Goal: Task Accomplishment & Management: Complete application form

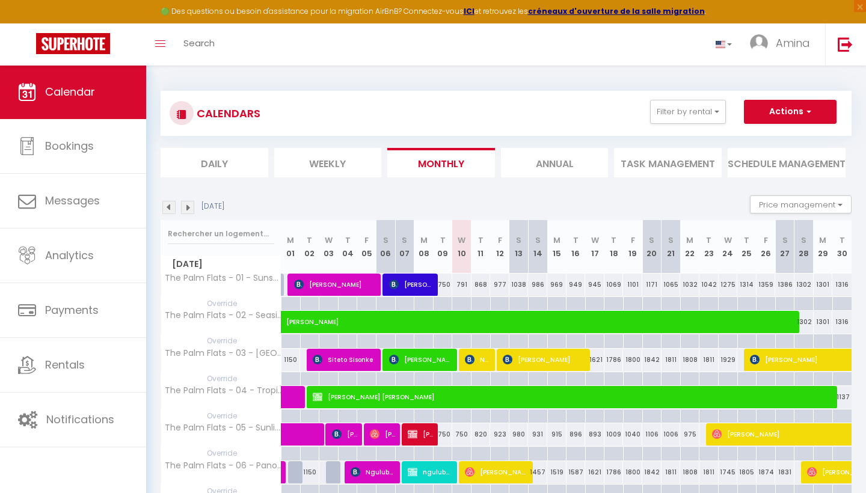
click at [760, 111] on button "Actions" at bounding box center [790, 112] width 93 height 24
click at [764, 134] on link "Add Booking" at bounding box center [780, 140] width 77 height 18
select select
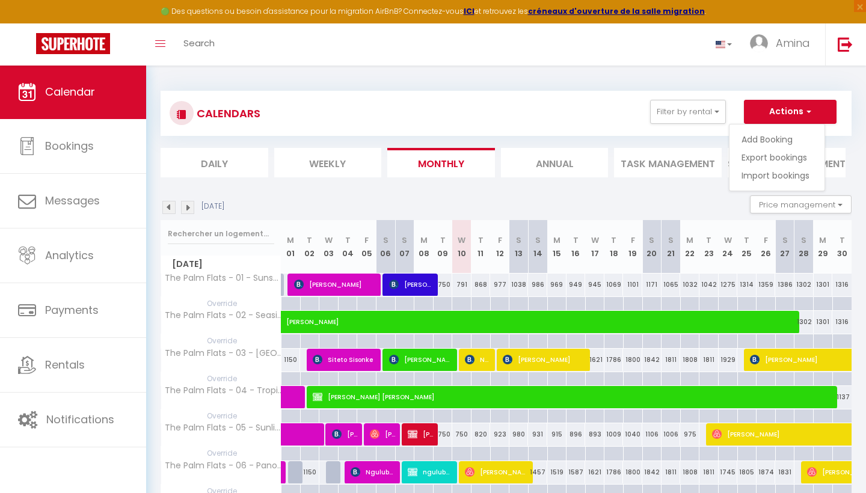
select select
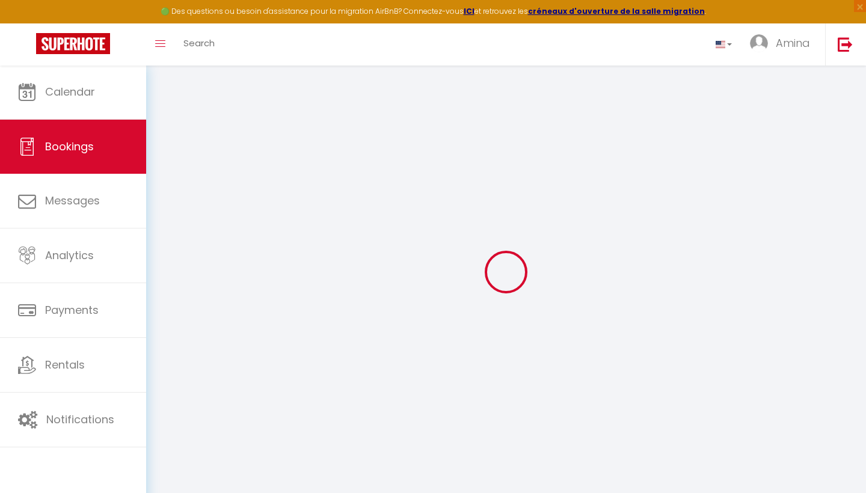
select select
checkbox input "false"
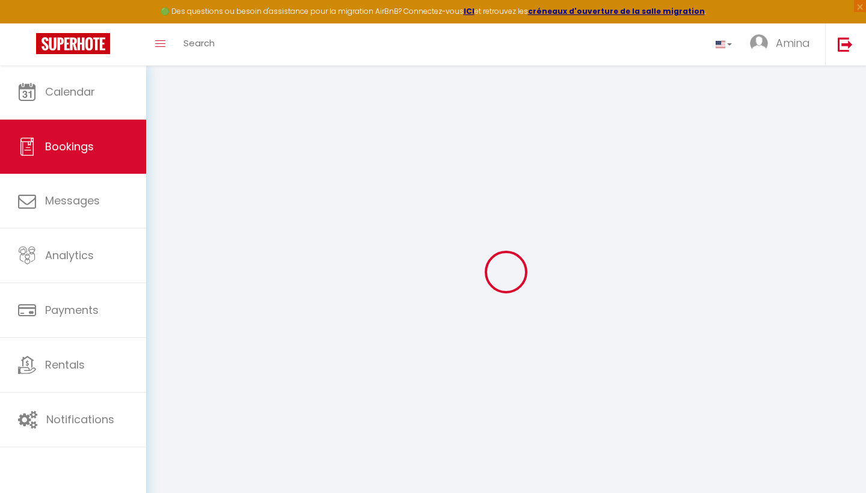
select select
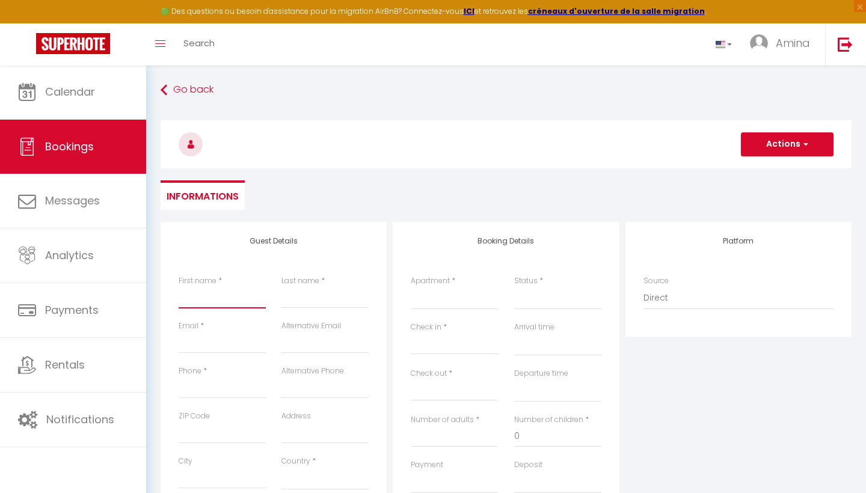
type input "I"
select select
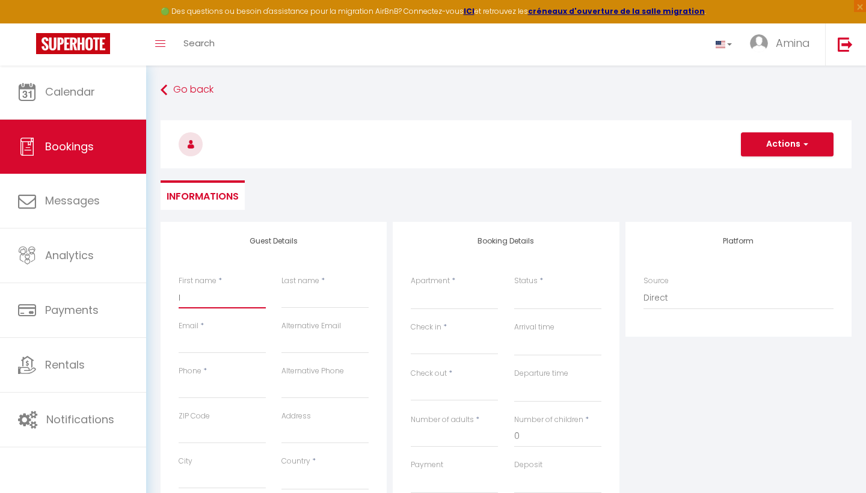
select select
checkbox input "false"
type input "Ir"
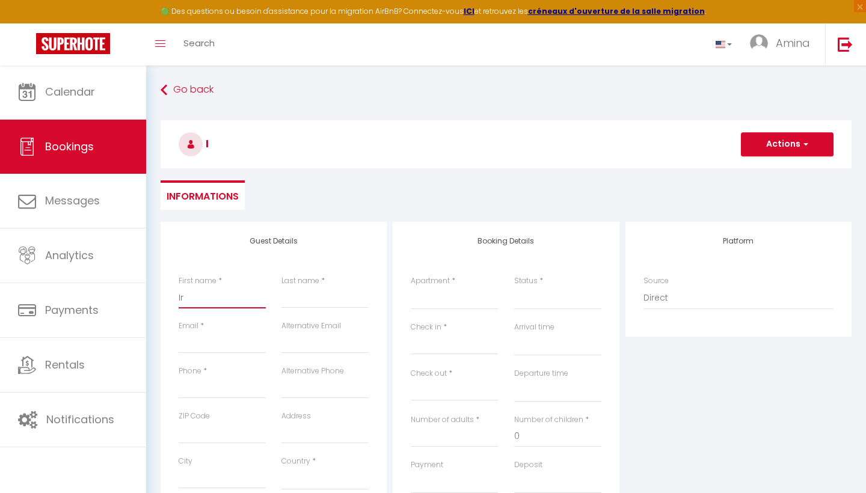
select select
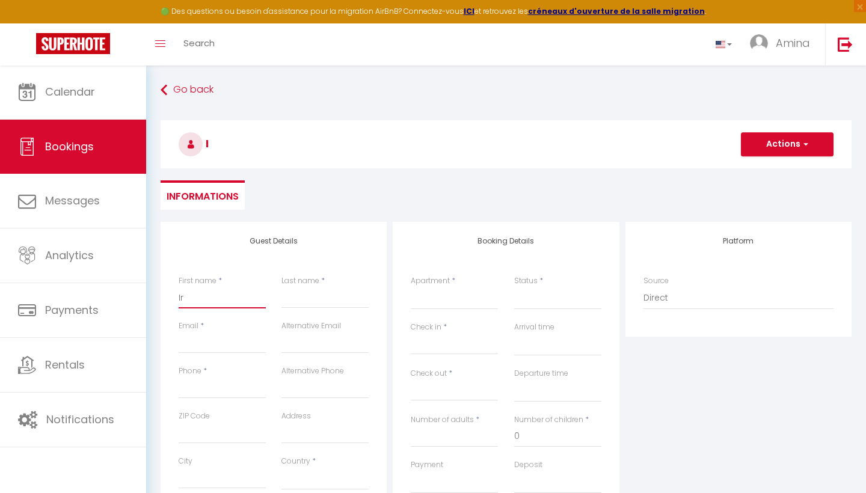
select select
checkbox input "false"
type input "Ire"
select select
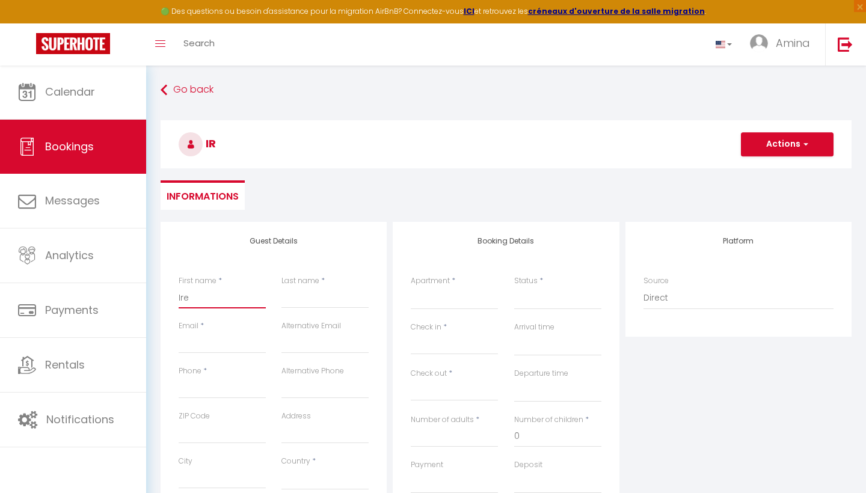
select select
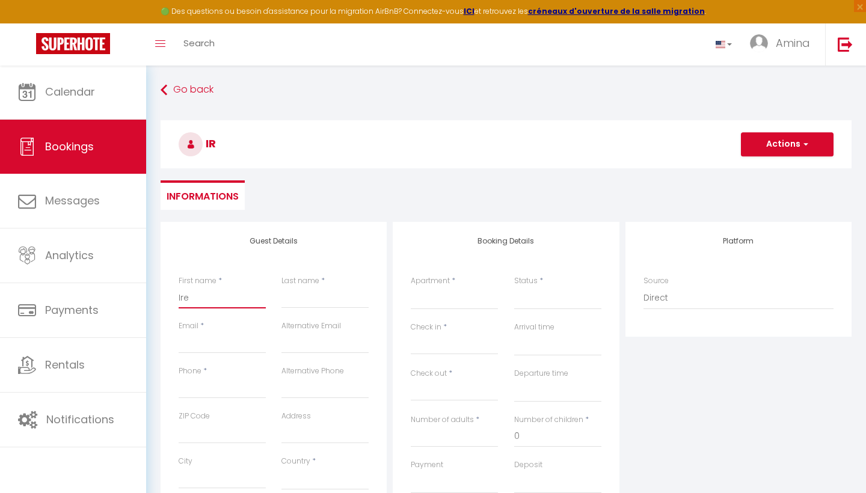
select select
checkbox input "false"
type input "Iren"
select select
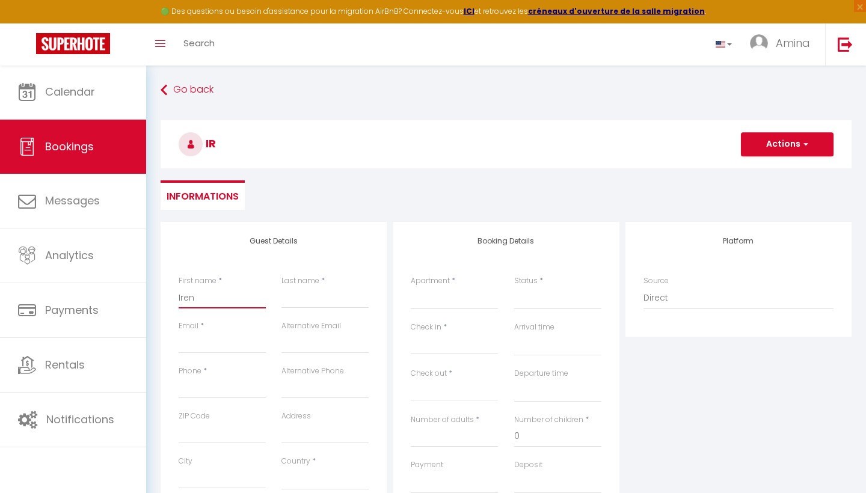
select select
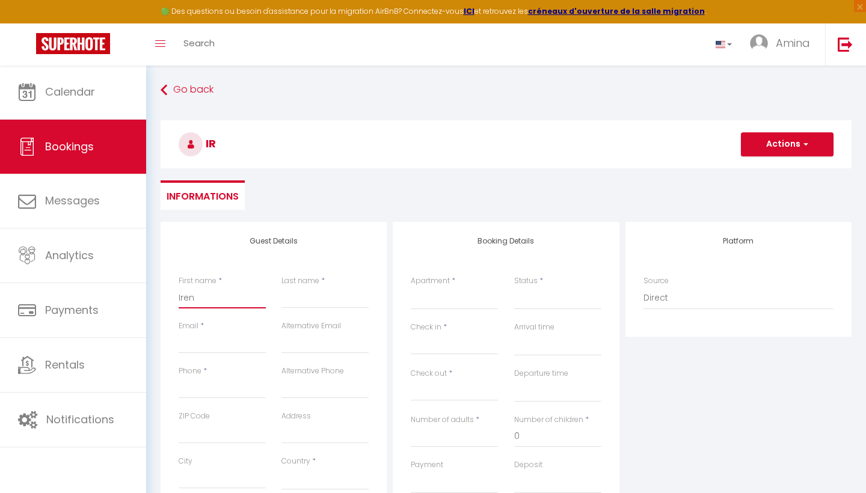
checkbox input "false"
type input "[PERSON_NAME]"
select select
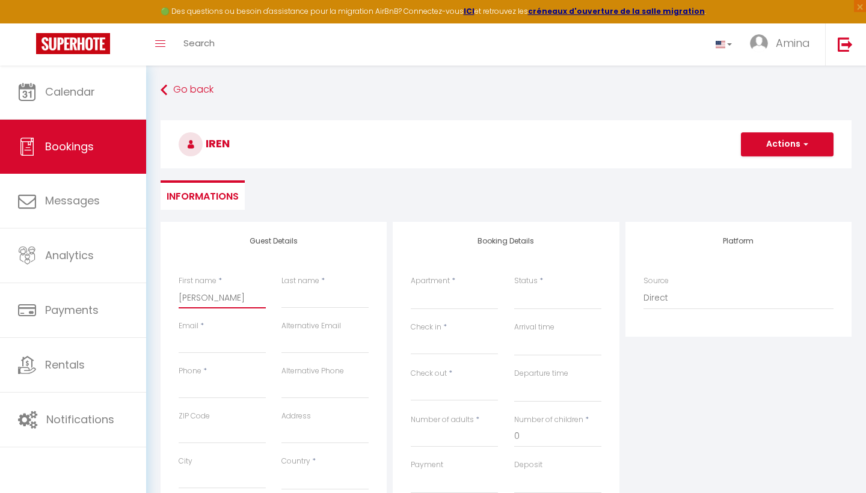
select select
checkbox input "false"
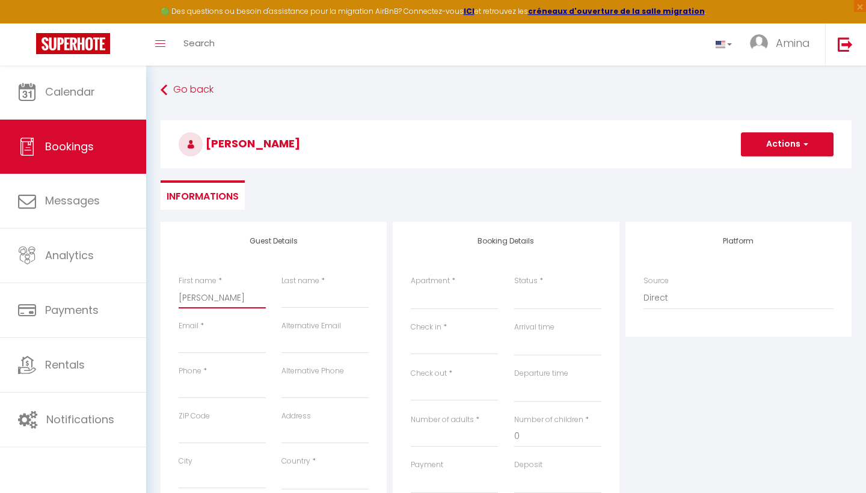
type input "[PERSON_NAME]"
type input "W"
select select
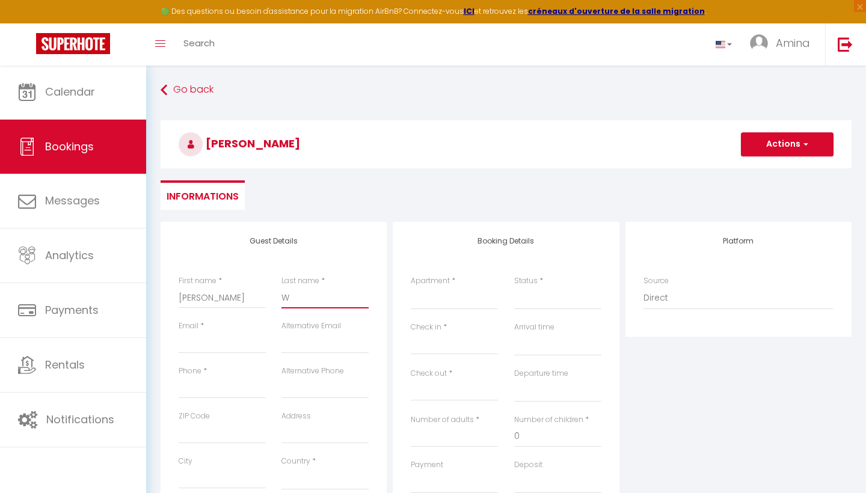
select select
checkbox input "false"
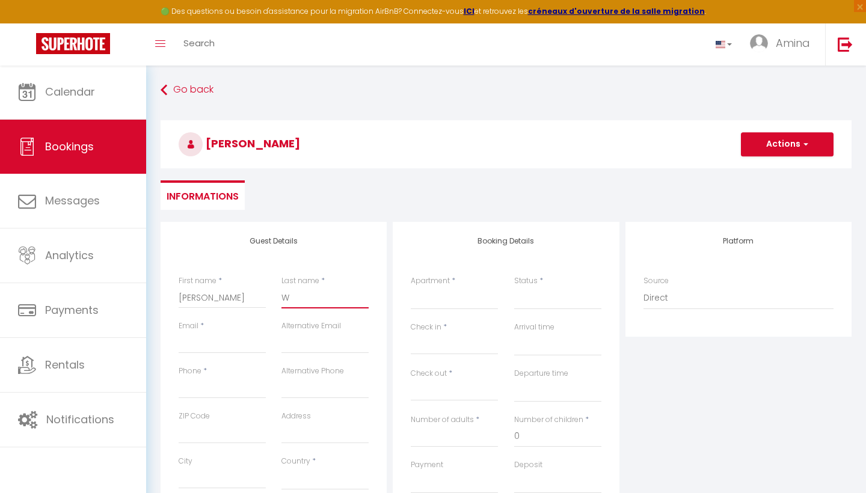
type input "We"
select select
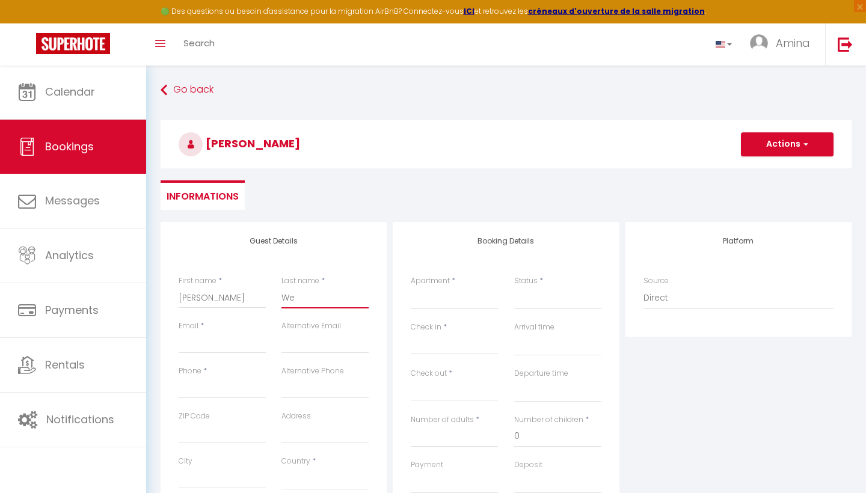
select select
checkbox input "false"
type input "Wer"
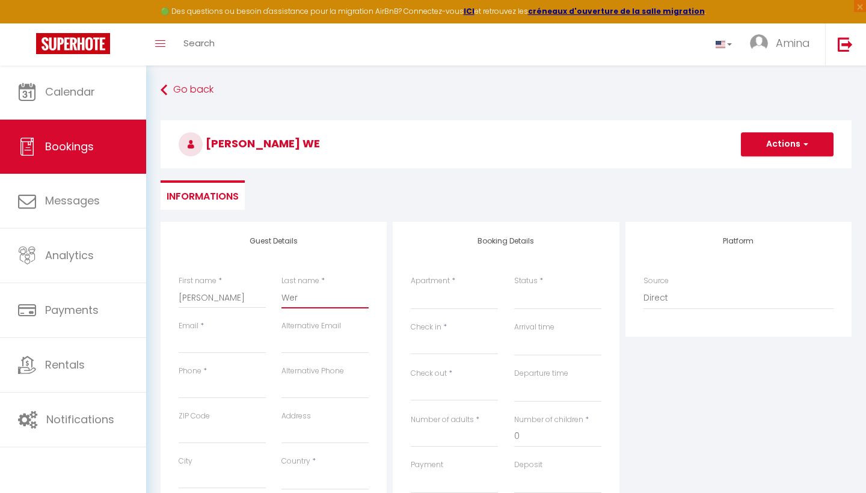
select select
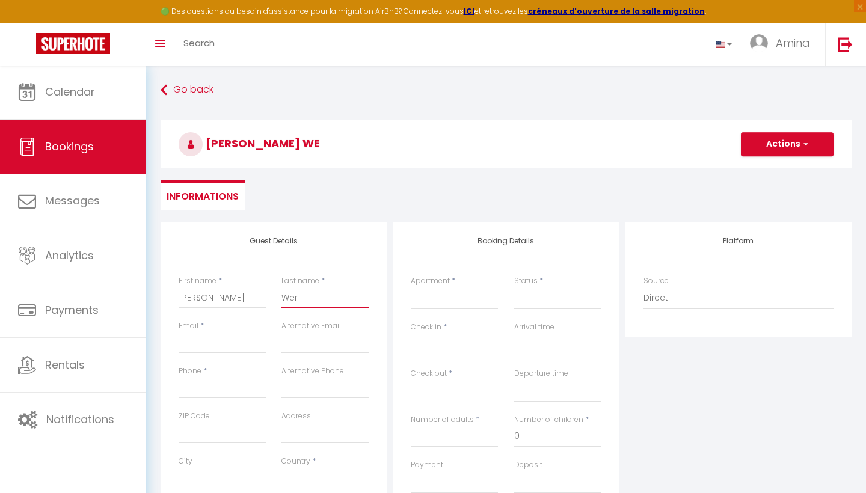
select select
checkbox input "false"
type input "Wern"
select select
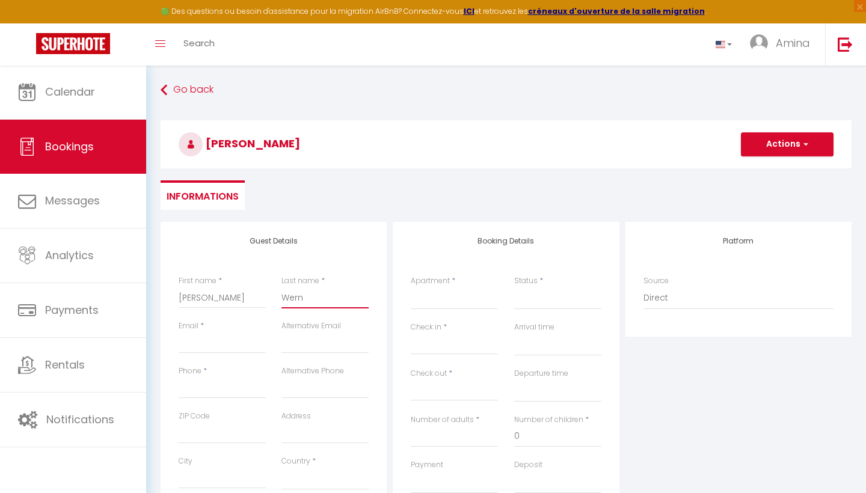
select select
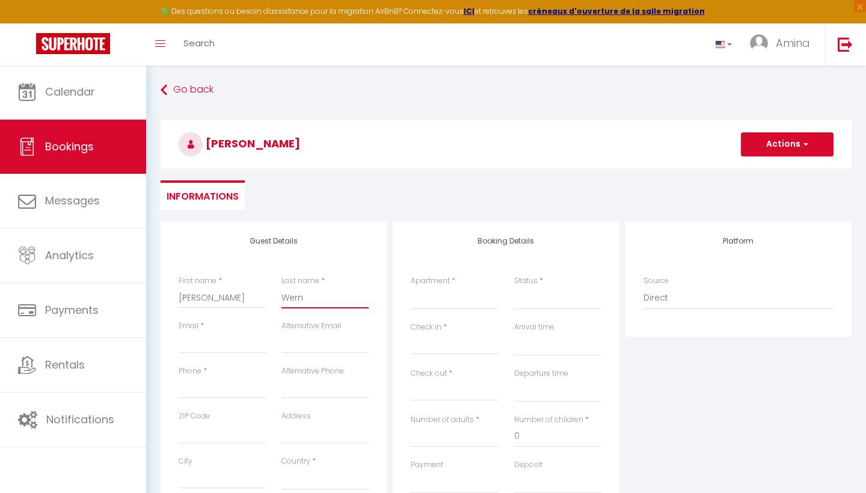
select select
checkbox input "false"
type input "[PERSON_NAME]"
select select
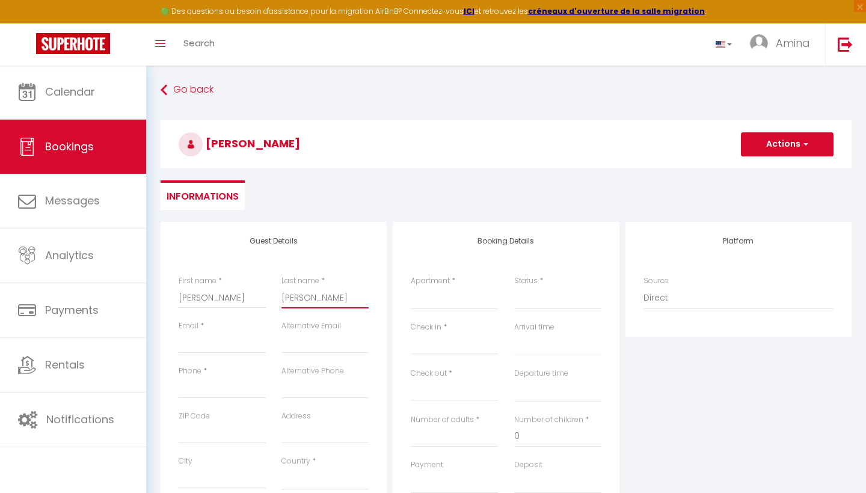
select select
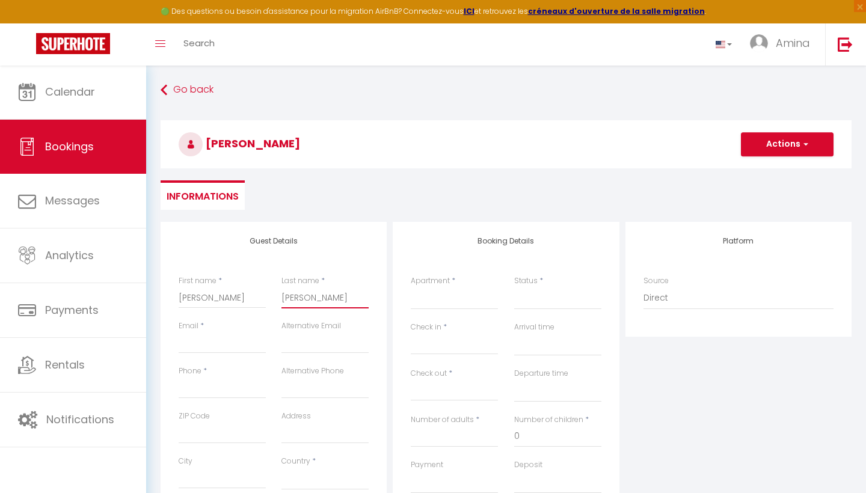
checkbox input "false"
type input "[PERSON_NAME]"
select select
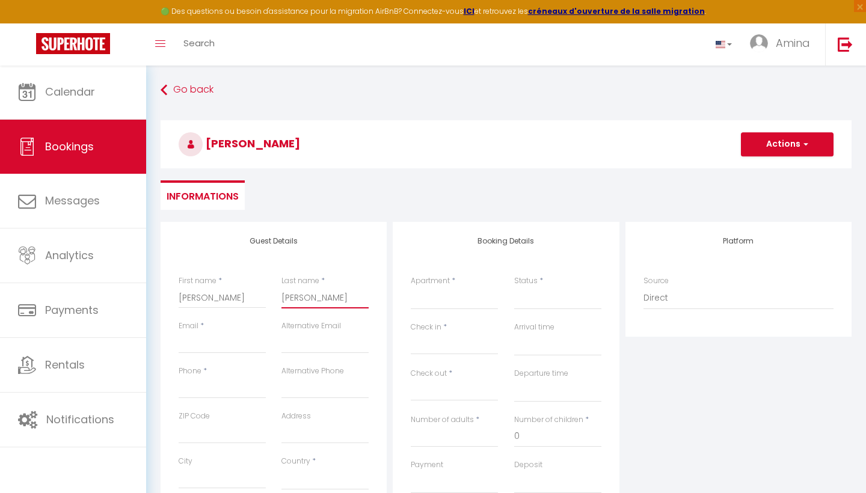
select select
checkbox input "false"
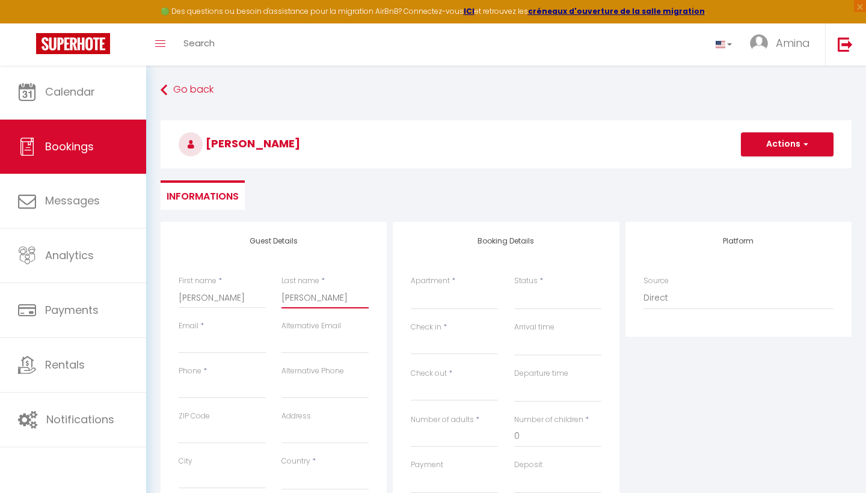
type input "[PERSON_NAME]"
type input "g"
select select
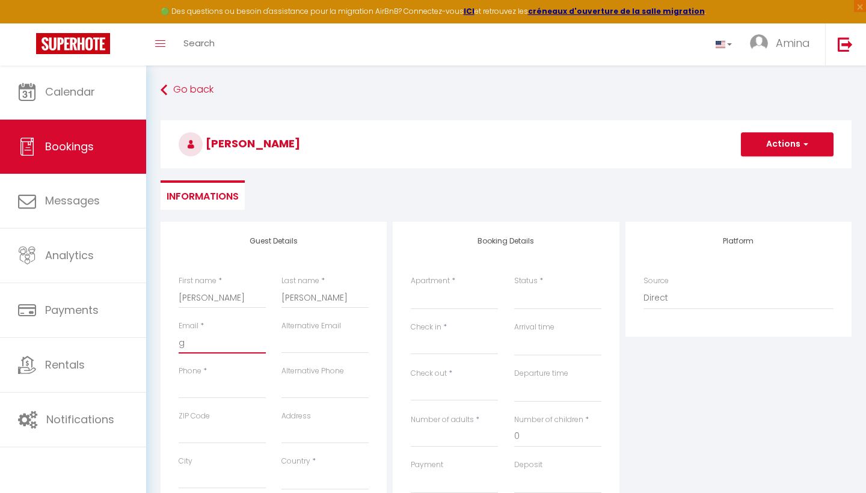
select select
checkbox input "false"
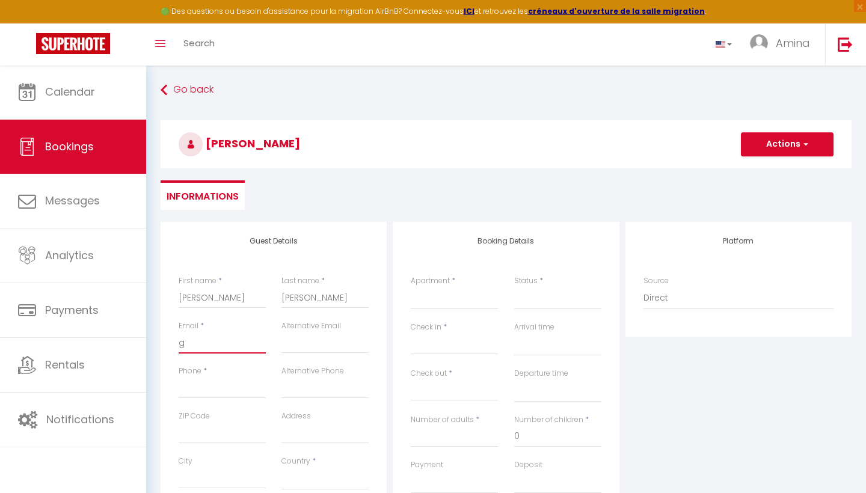
type input "gi"
select select
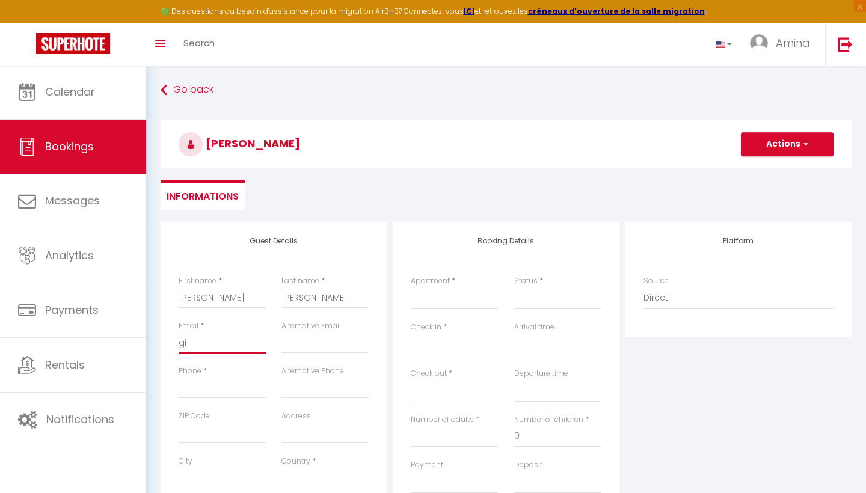
select select
checkbox input "false"
type input "giw"
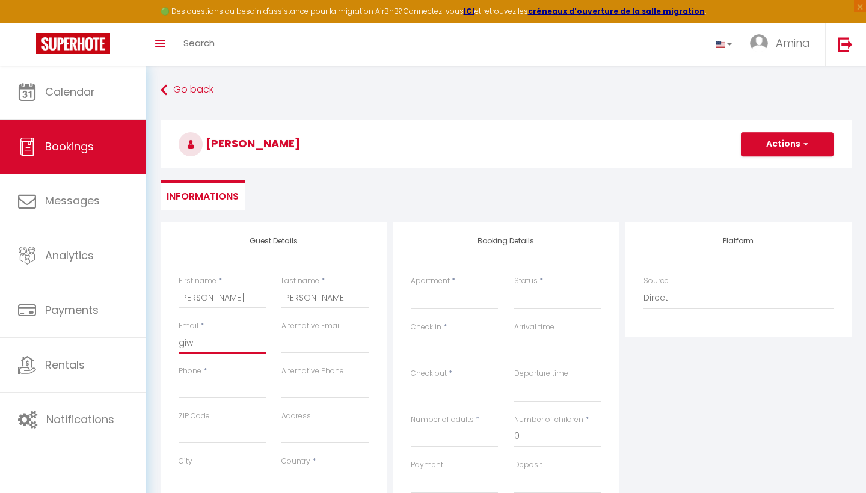
select select
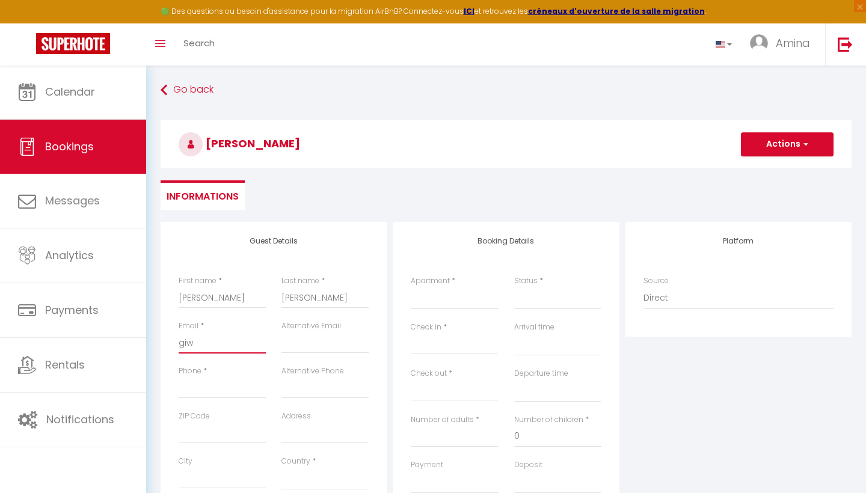
select select
checkbox input "false"
type input "giwe"
select select
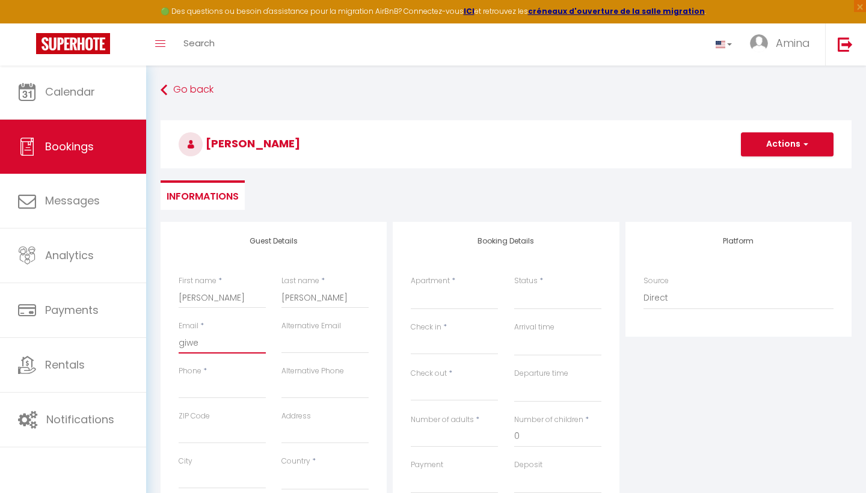
select select
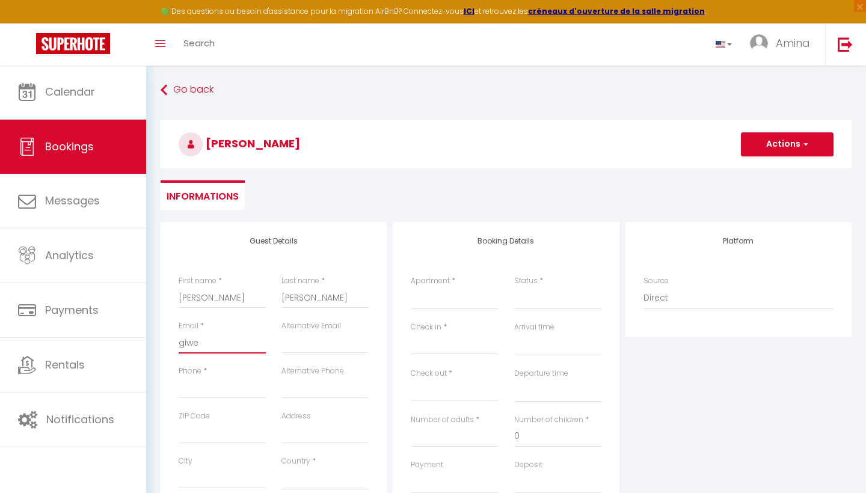
select select
checkbox input "false"
type input "giwer"
select select
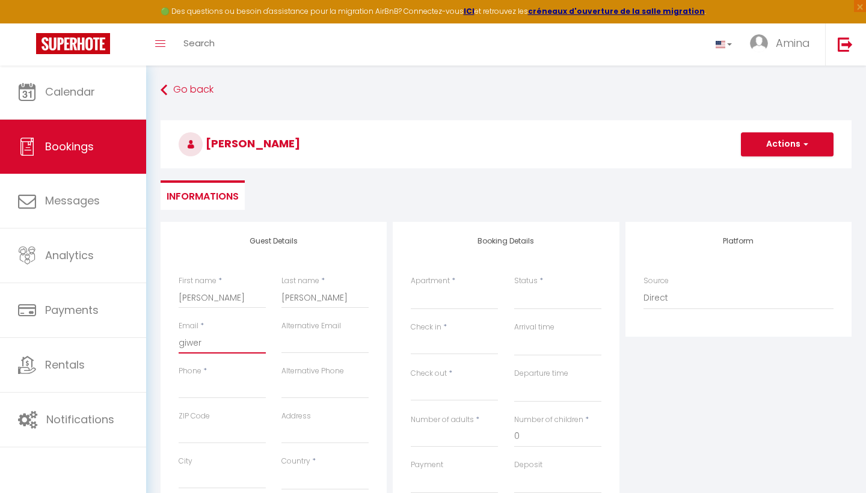
select select
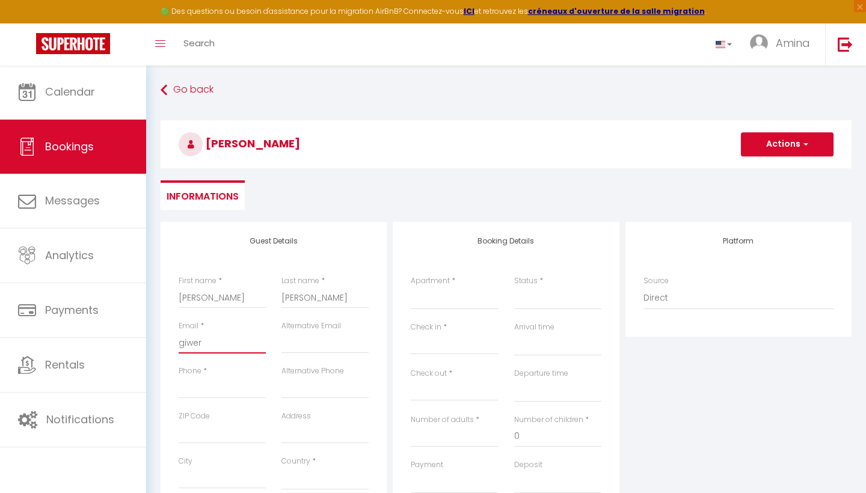
checkbox input "false"
type input "giwern"
select select
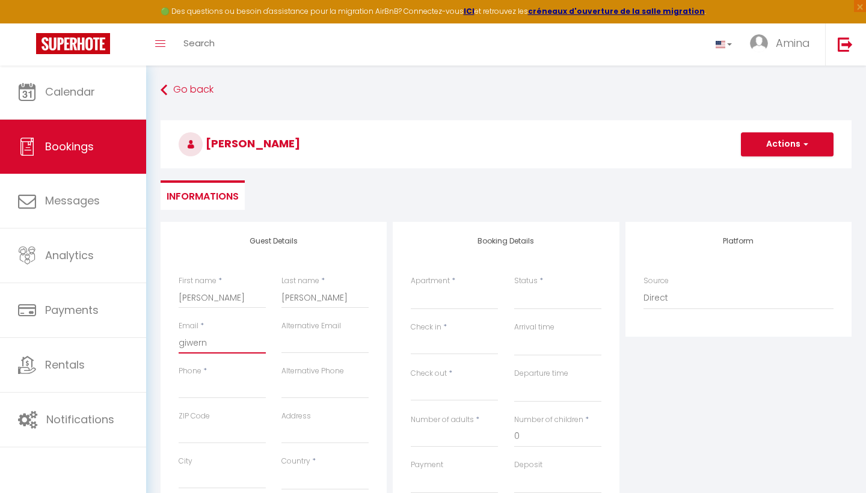
select select
checkbox input "false"
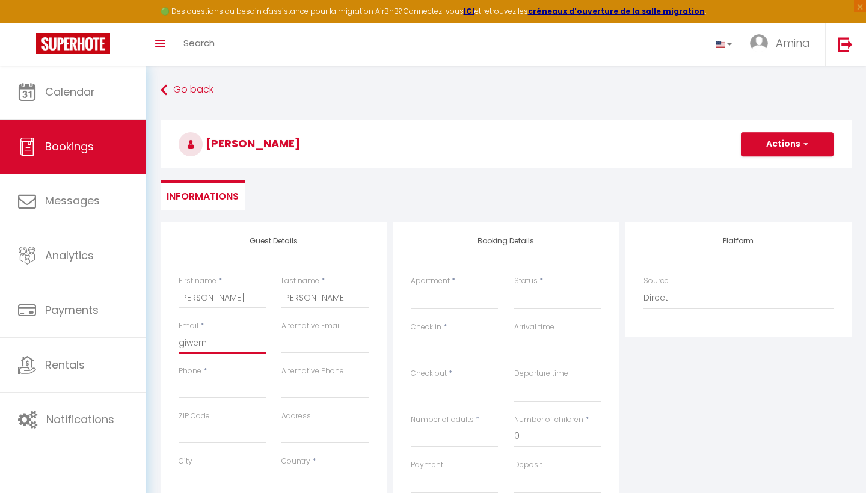
type input "giwerne"
select select
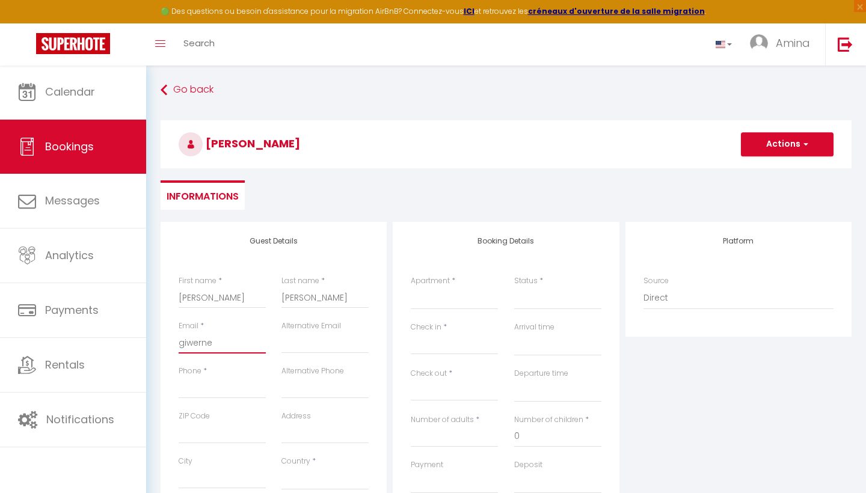
select select
checkbox input "false"
type input "giwerner"
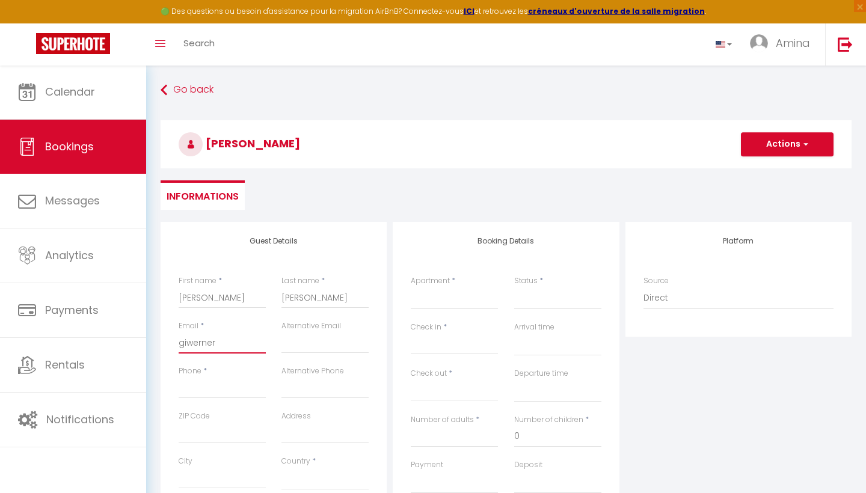
select select
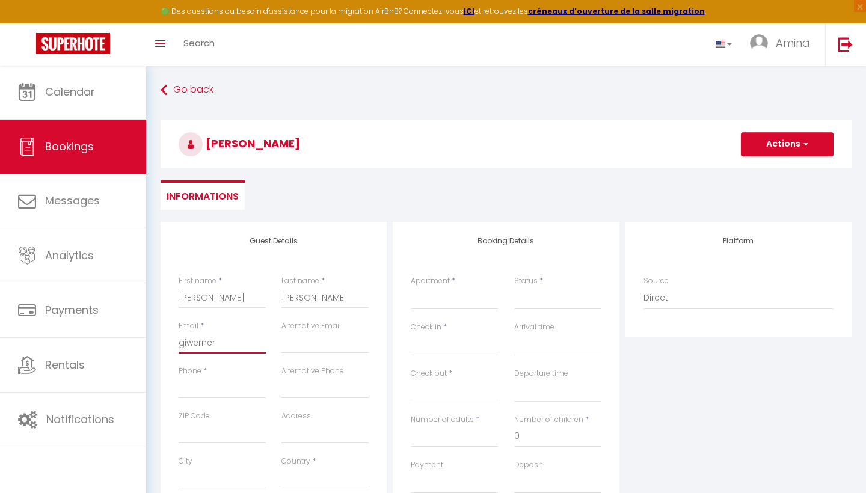
select select
checkbox input "false"
type input "giwerner4"
select select
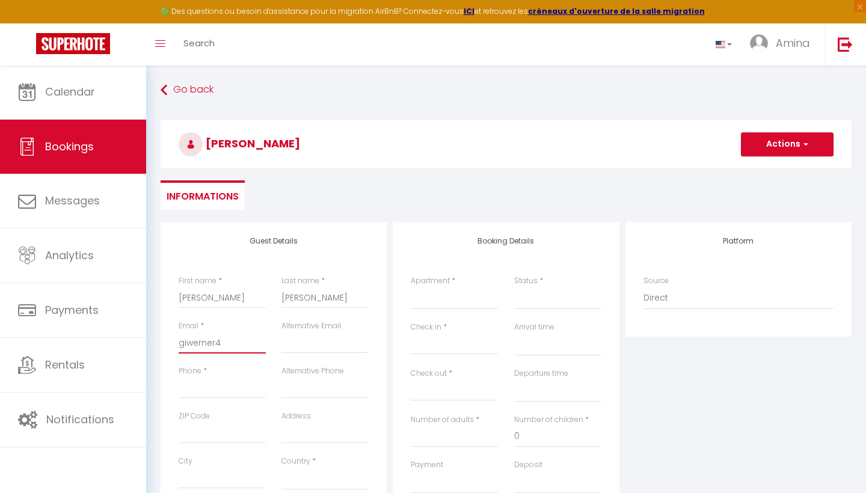
select select
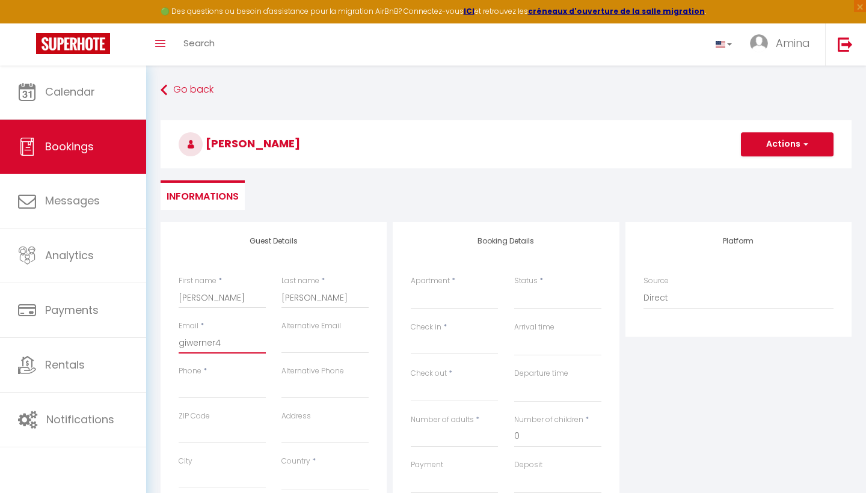
select select
checkbox input "false"
type input "giwerner45"
select select
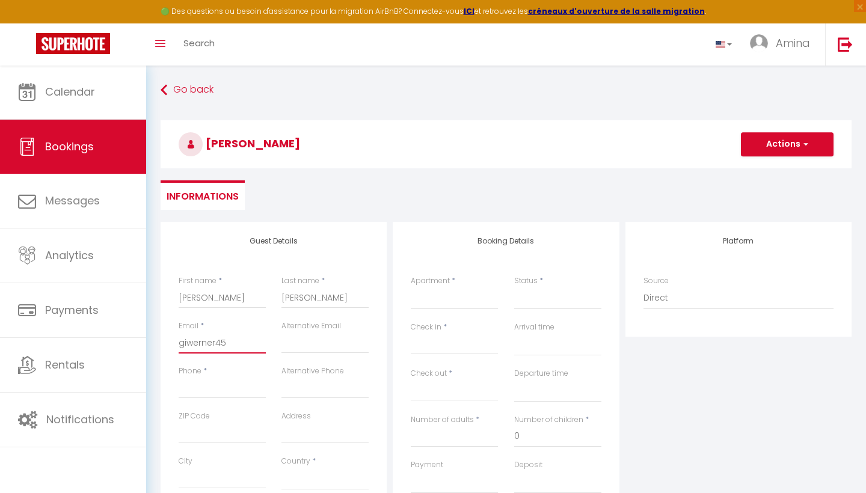
select select
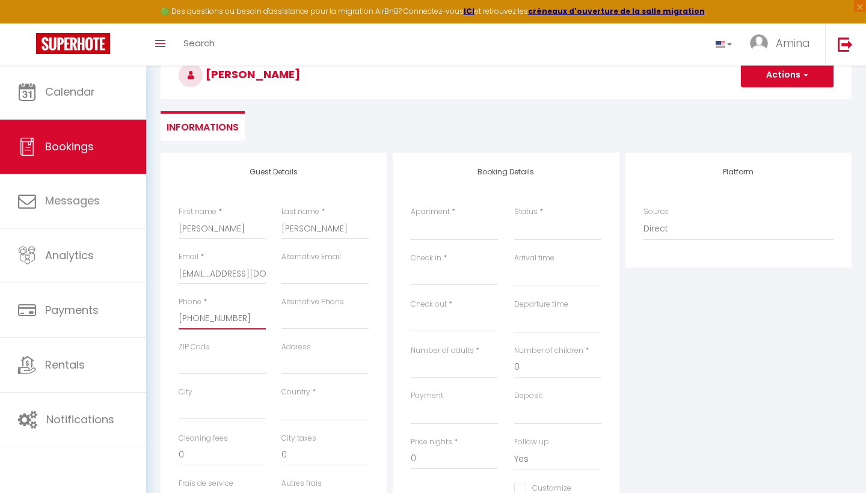
scroll to position [79, 0]
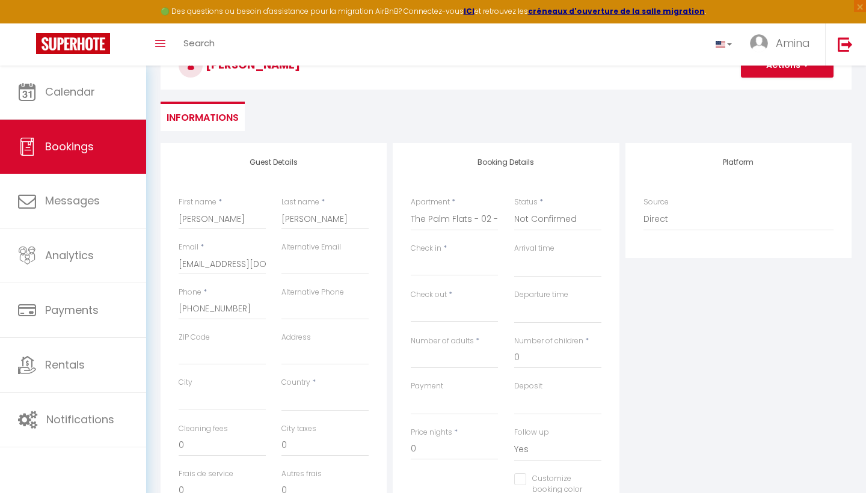
click at [436, 262] on input "Check in" at bounding box center [454, 267] width 87 height 16
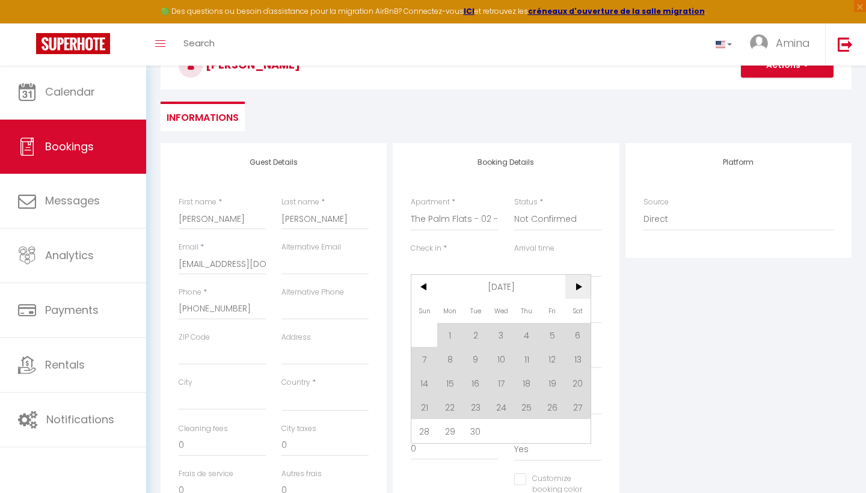
click at [577, 288] on span ">" at bounding box center [579, 287] width 26 height 24
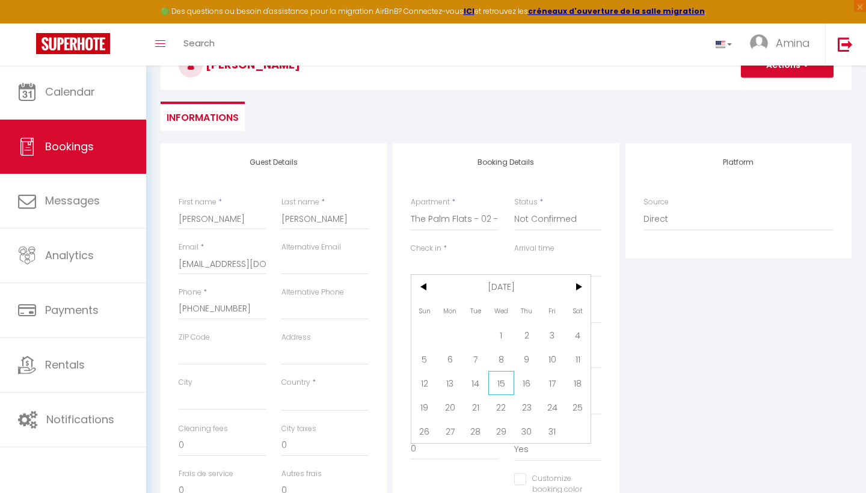
click at [501, 382] on span "15" at bounding box center [502, 383] width 26 height 24
click at [467, 310] on input "[DATE]" at bounding box center [454, 313] width 87 height 16
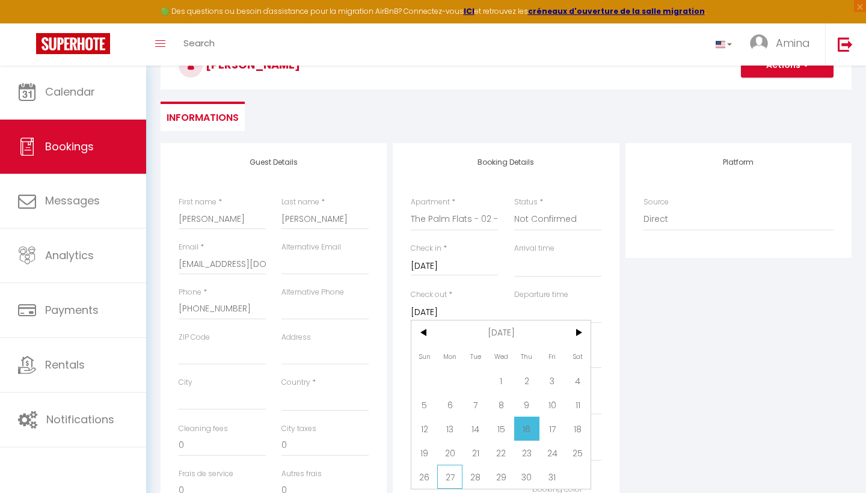
click at [446, 479] on span "27" at bounding box center [450, 477] width 26 height 24
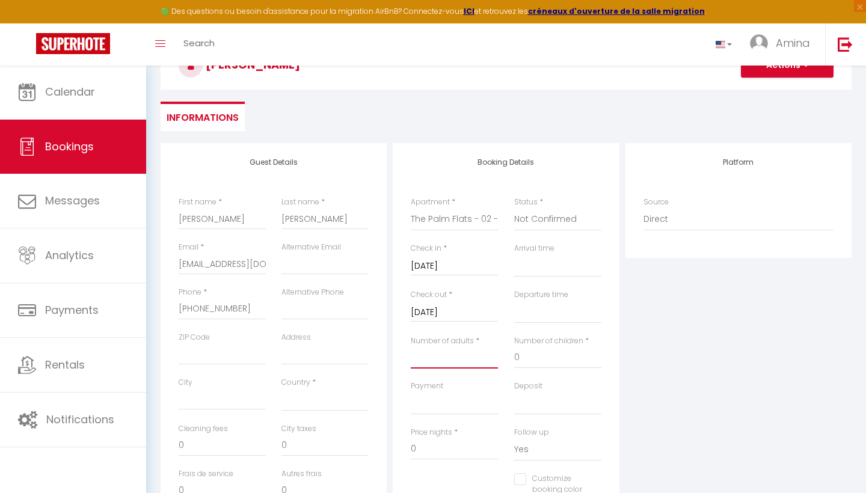
click at [466, 351] on input "Number of adults" at bounding box center [454, 358] width 87 height 22
click at [446, 445] on input "18578" at bounding box center [454, 450] width 87 height 22
click at [664, 431] on div "Platform Source Direct [DOMAIN_NAME] [DOMAIN_NAME] Chalet montagne Expedia Gite…" at bounding box center [739, 358] width 232 height 430
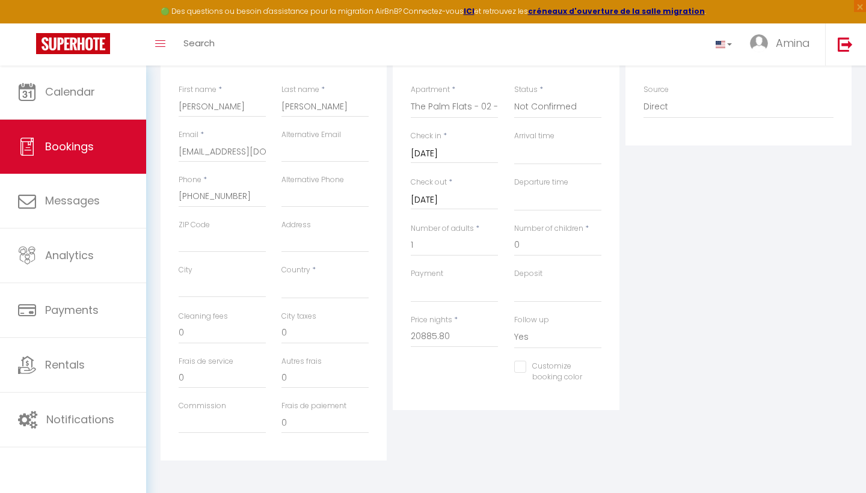
scroll to position [191, 0]
click at [521, 362] on input "Customize booking color" at bounding box center [550, 368] width 72 height 12
click at [599, 376] on span at bounding box center [597, 377] width 10 height 10
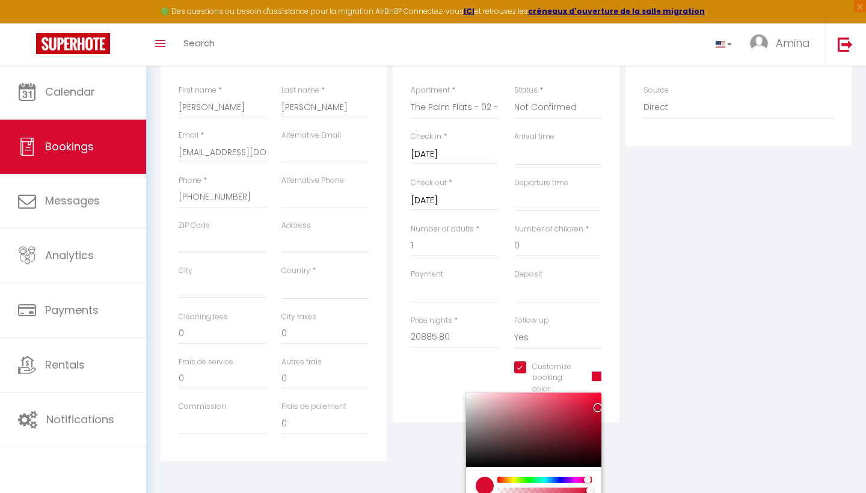
click at [546, 477] on div at bounding box center [545, 480] width 92 height 6
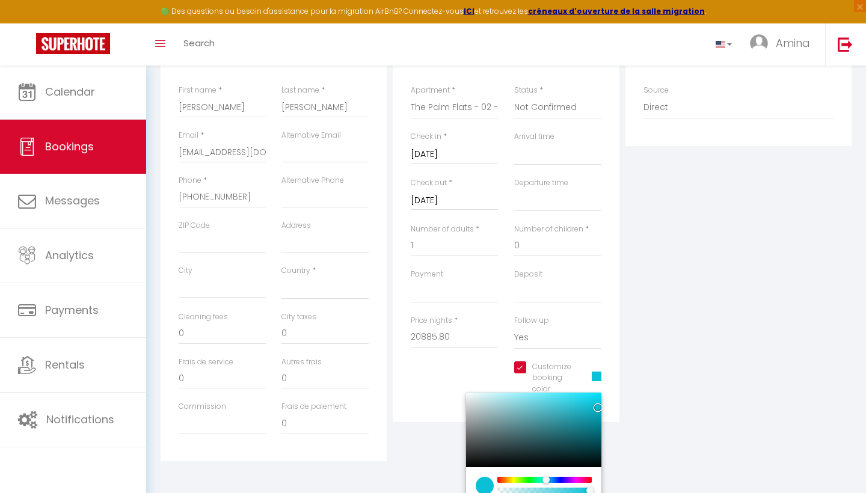
click at [710, 311] on div "Platform Source Direct [DOMAIN_NAME] [DOMAIN_NAME] Chalet montagne Expedia Gite…" at bounding box center [739, 246] width 232 height 430
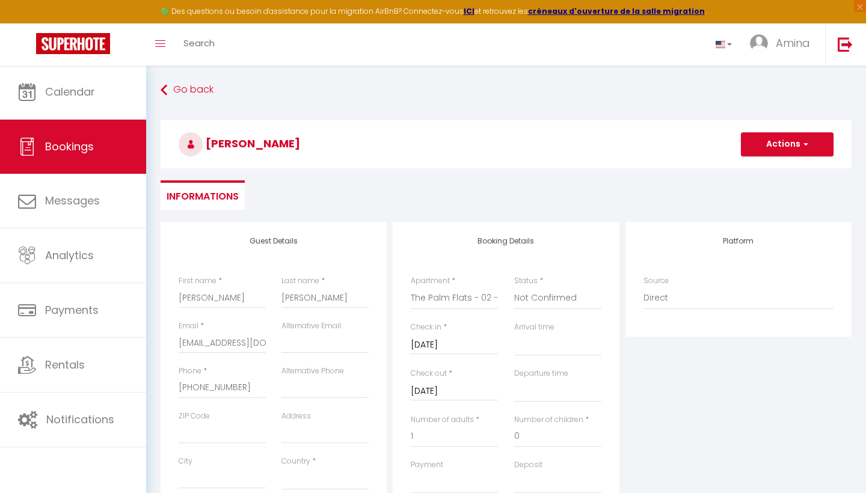
scroll to position [0, 0]
click at [765, 146] on button "Actions" at bounding box center [787, 144] width 93 height 24
click at [752, 169] on link "Save" at bounding box center [775, 171] width 95 height 16
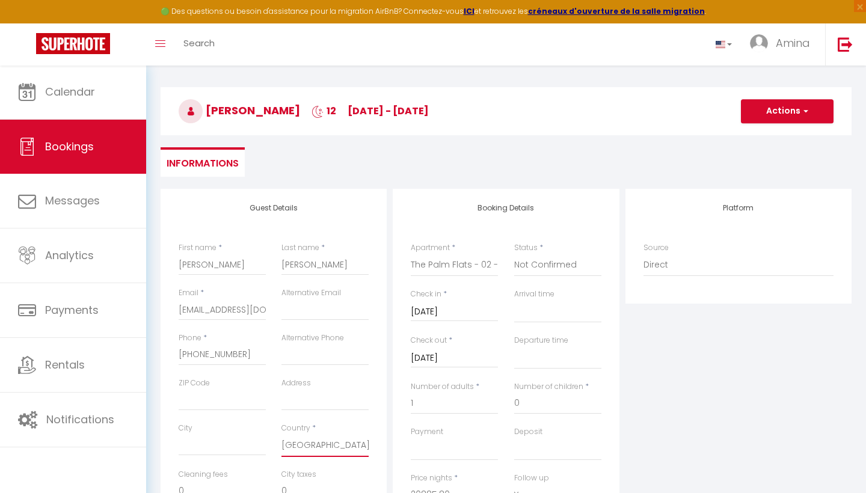
scroll to position [22, 0]
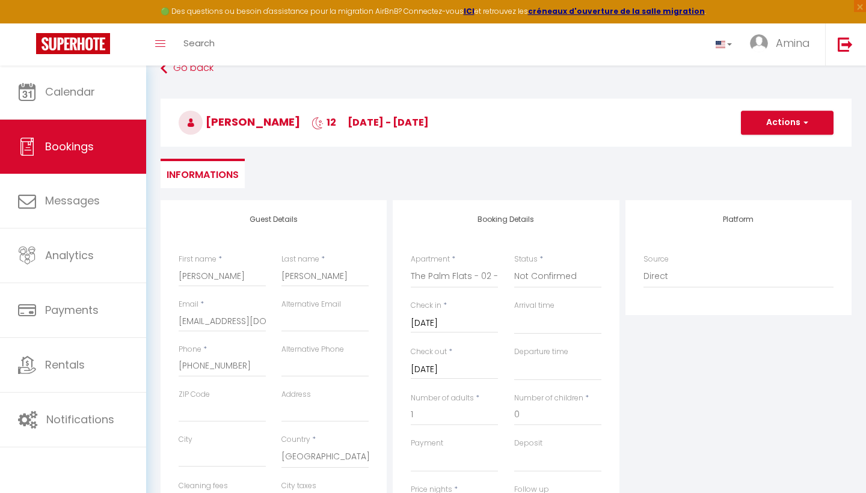
click at [762, 115] on button "Actions" at bounding box center [787, 123] width 93 height 24
click at [756, 150] on link "Save" at bounding box center [775, 149] width 95 height 16
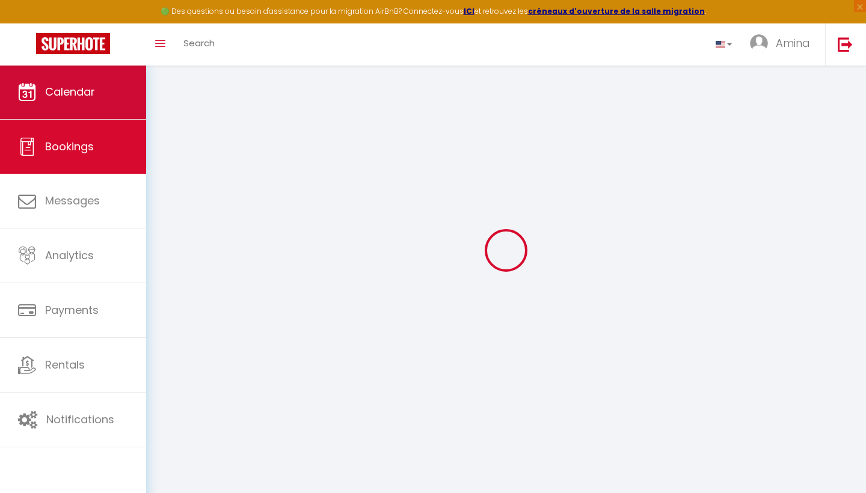
click at [94, 88] on span "Calendar" at bounding box center [70, 91] width 50 height 15
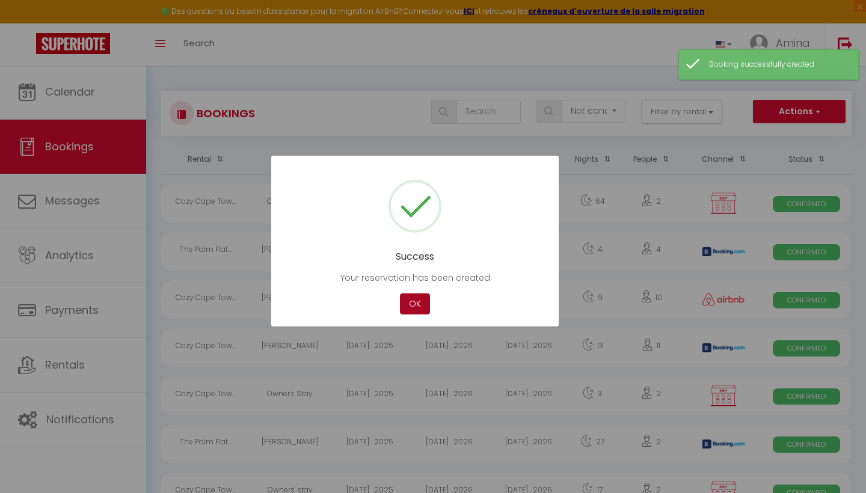
click at [419, 307] on button "OK" at bounding box center [415, 304] width 30 height 21
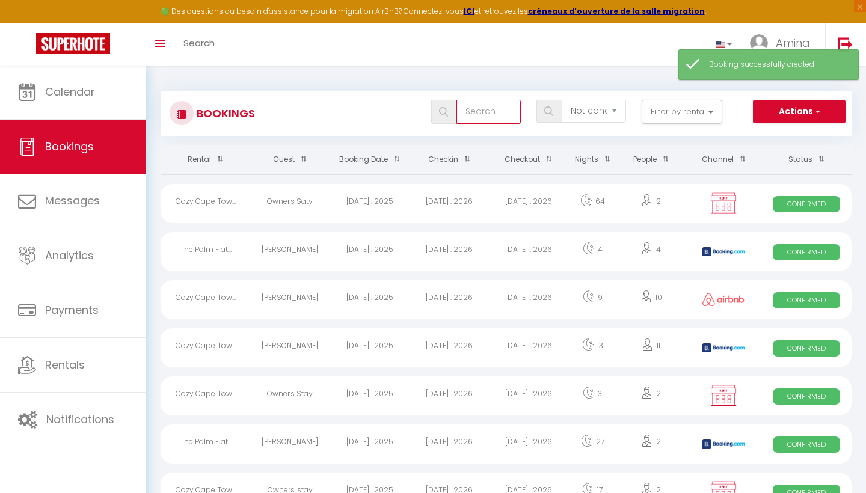
click at [472, 113] on input "text" at bounding box center [489, 112] width 64 height 24
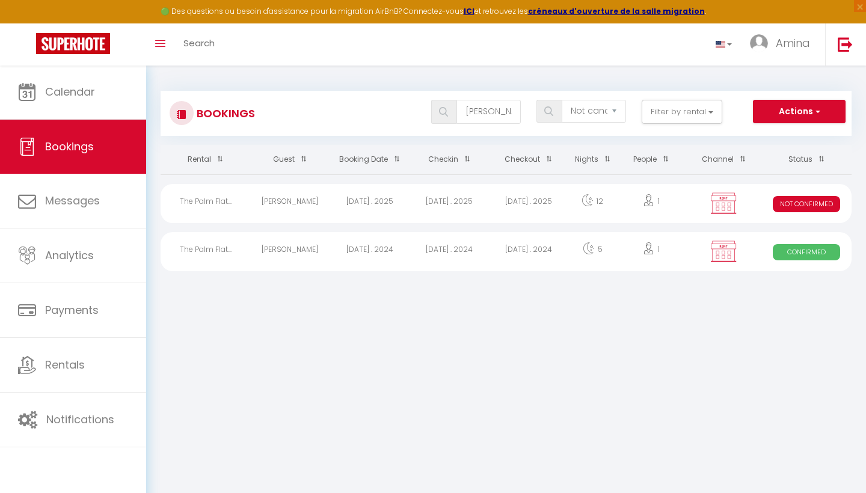
click at [435, 209] on div "[DATE] . 2025" at bounding box center [449, 203] width 79 height 39
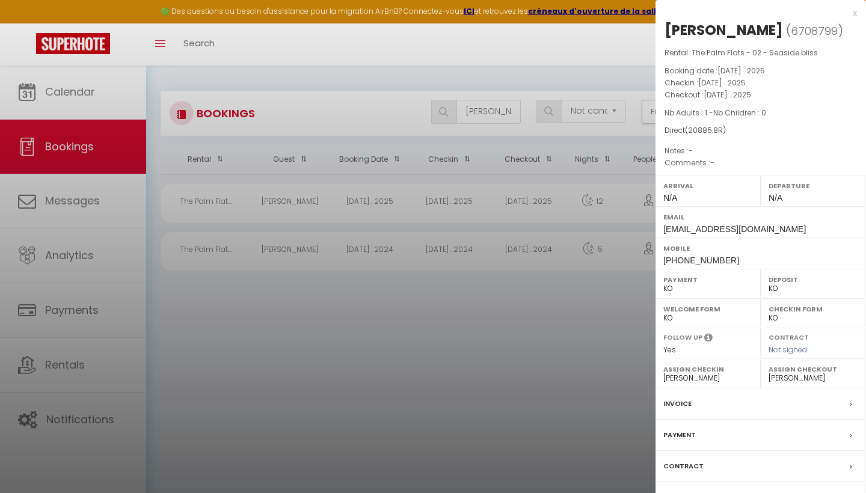
click at [688, 401] on label "Invoice" at bounding box center [678, 404] width 28 height 13
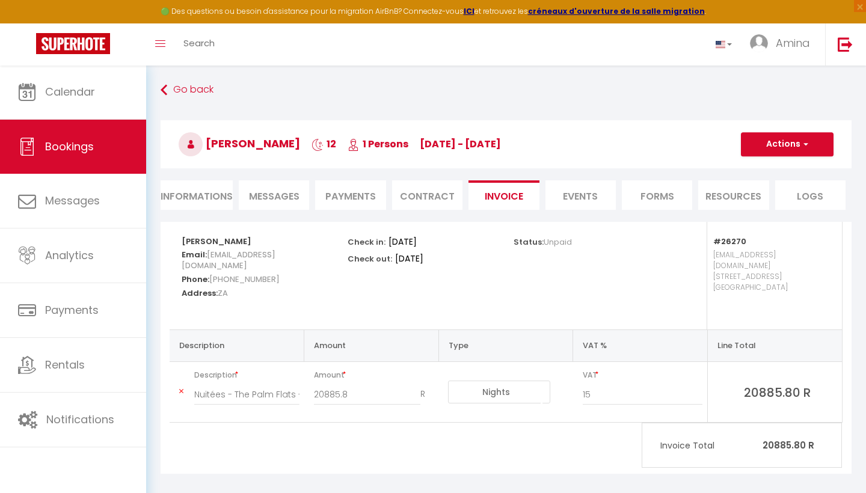
click at [202, 193] on li "Informations" at bounding box center [197, 195] width 72 height 29
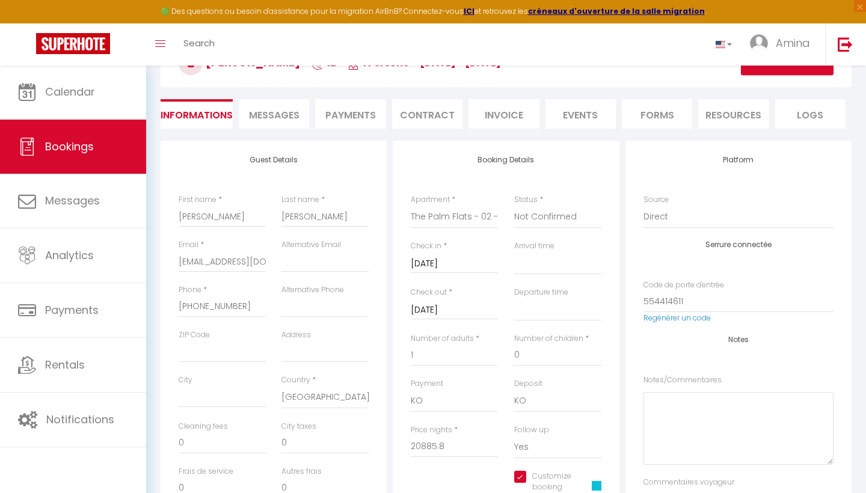
scroll to position [125, 0]
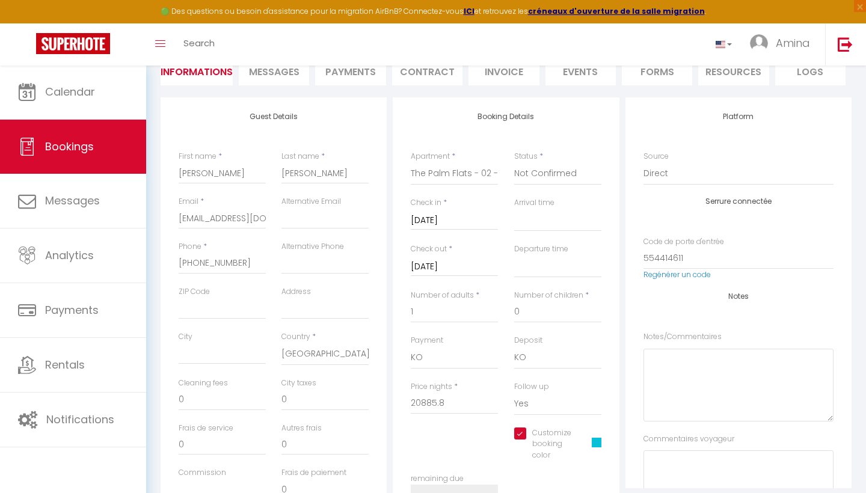
click at [288, 73] on span "Messages" at bounding box center [274, 72] width 51 height 14
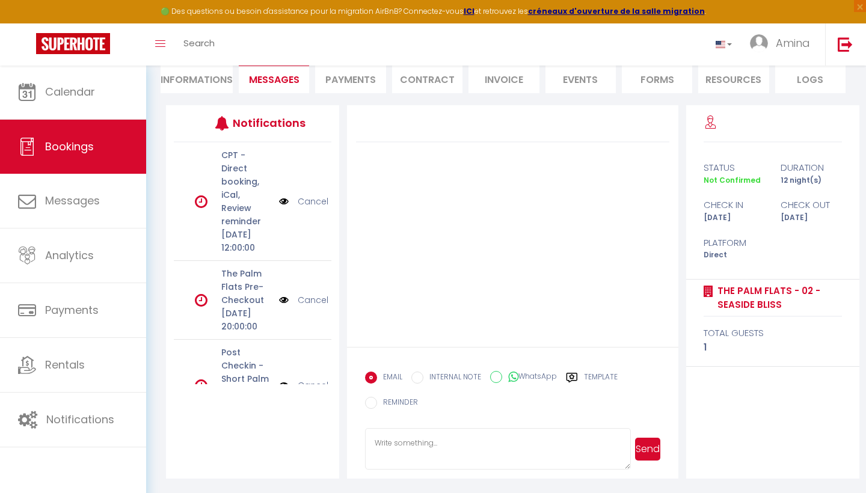
scroll to position [117, 0]
click at [372, 400] on input "REMINDER" at bounding box center [371, 403] width 12 height 12
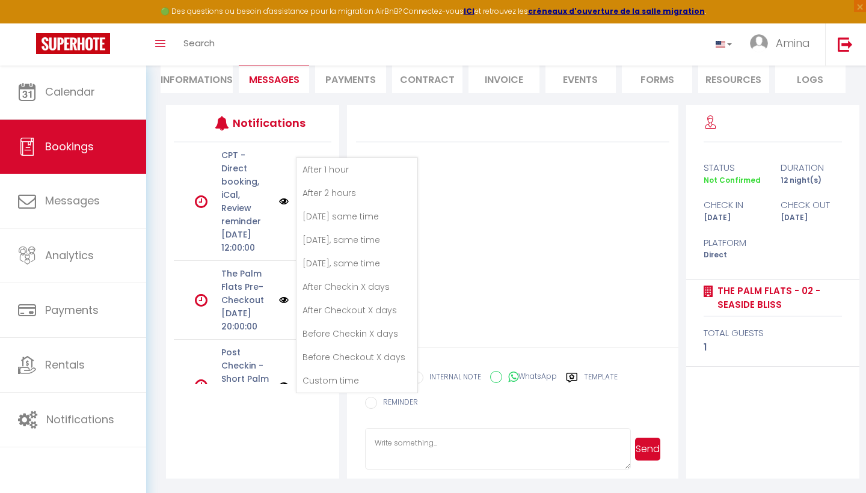
click at [369, 380] on li "Custom time" at bounding box center [357, 380] width 121 height 23
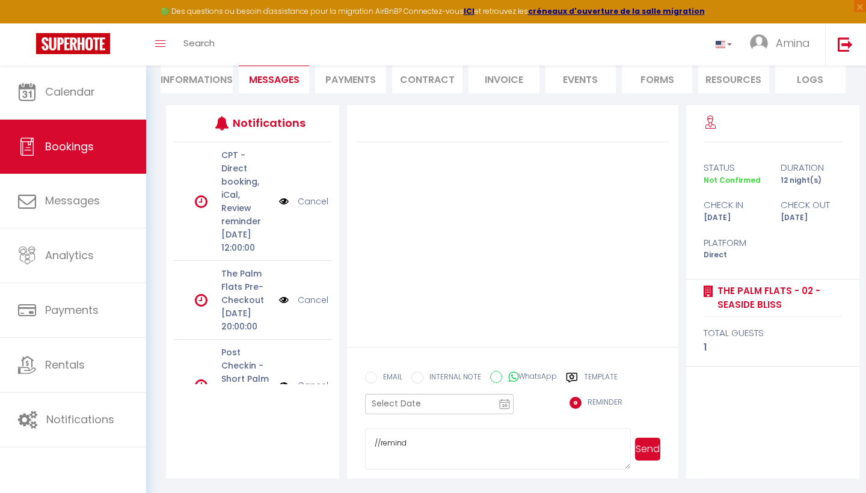
click at [407, 406] on input "text" at bounding box center [439, 404] width 149 height 20
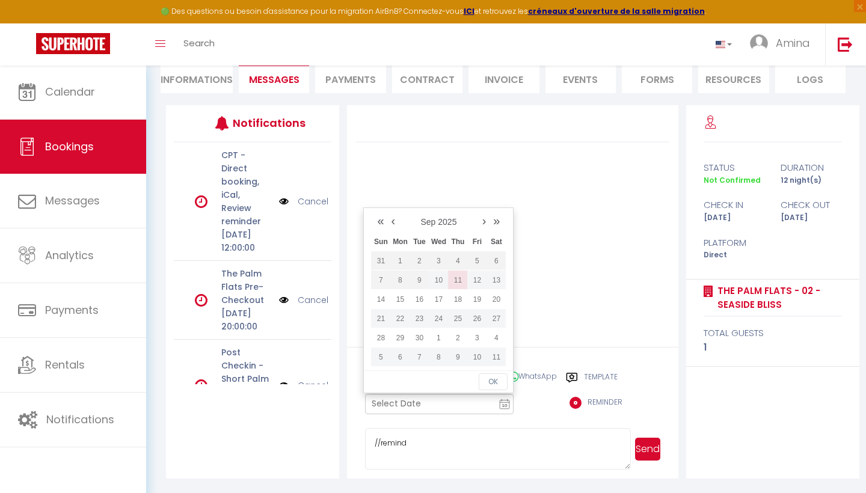
click at [457, 284] on td "11" at bounding box center [457, 280] width 19 height 19
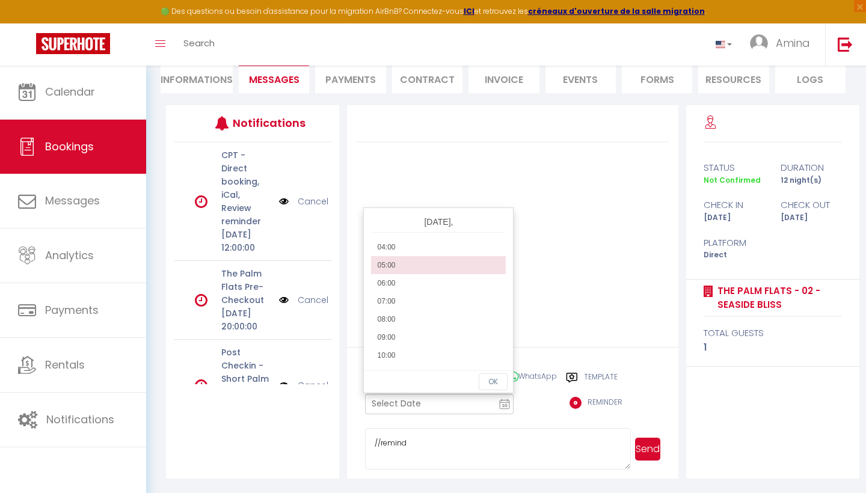
scroll to position [67, 0]
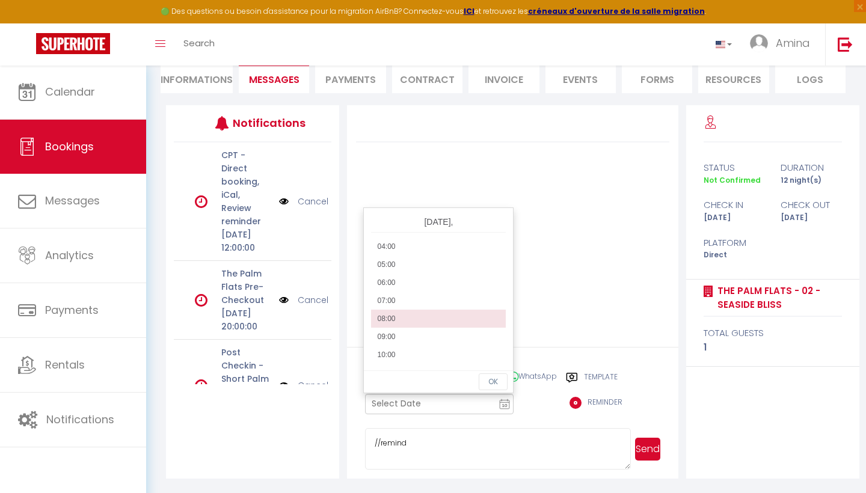
click at [409, 312] on li "08:00" at bounding box center [438, 319] width 135 height 18
click at [493, 385] on button "OK" at bounding box center [493, 382] width 29 height 17
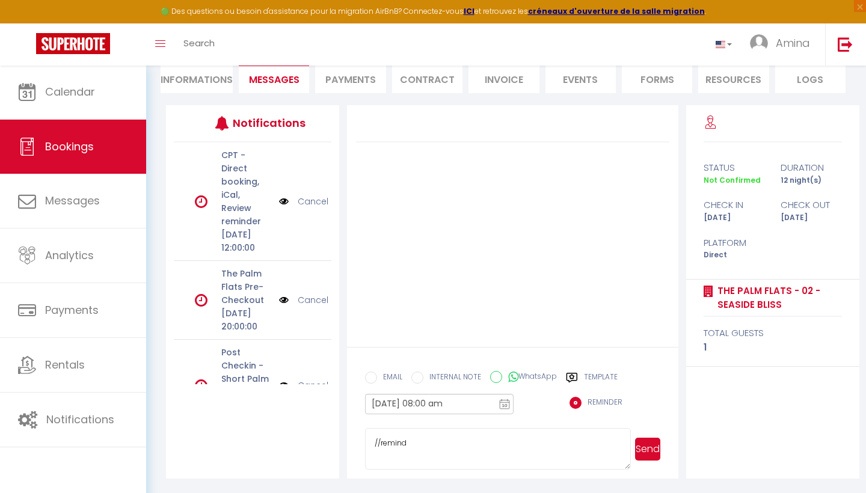
click at [403, 445] on textarea "//remind" at bounding box center [497, 449] width 265 height 42
click at [441, 407] on input "[DATE] 08:00 am" at bounding box center [439, 404] width 149 height 20
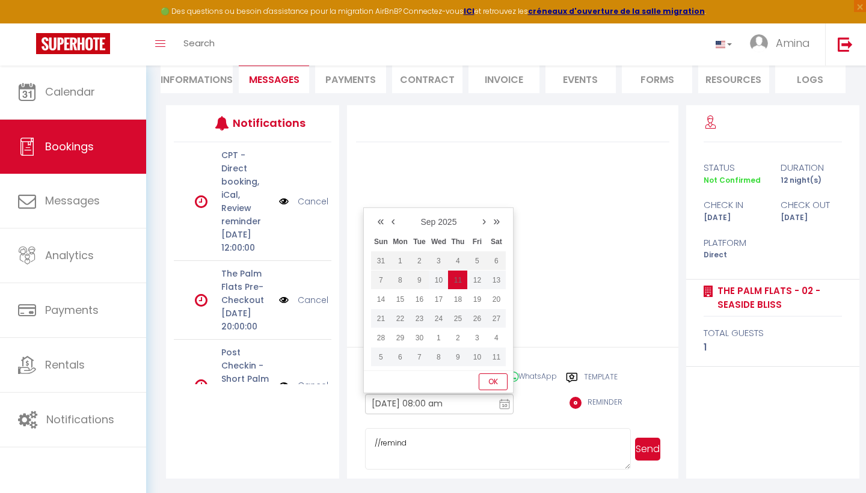
click at [493, 377] on button "OK" at bounding box center [493, 382] width 29 height 17
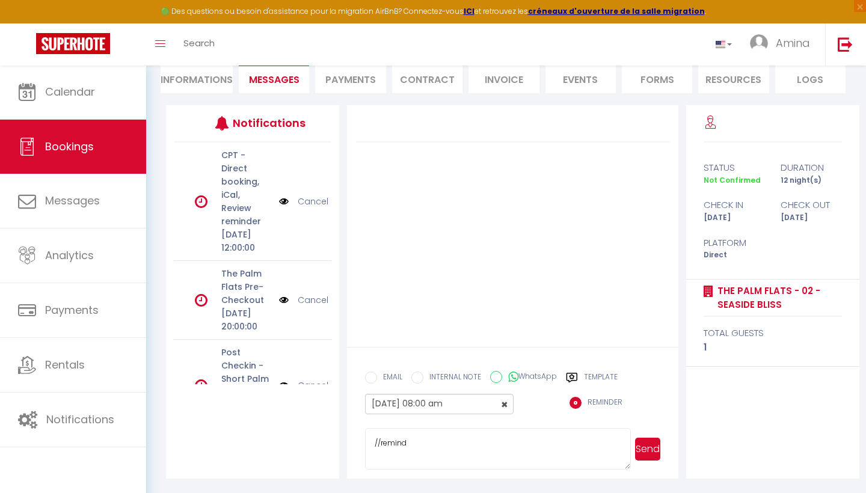
click at [443, 404] on input "[DATE] 08:00 am" at bounding box center [439, 404] width 149 height 20
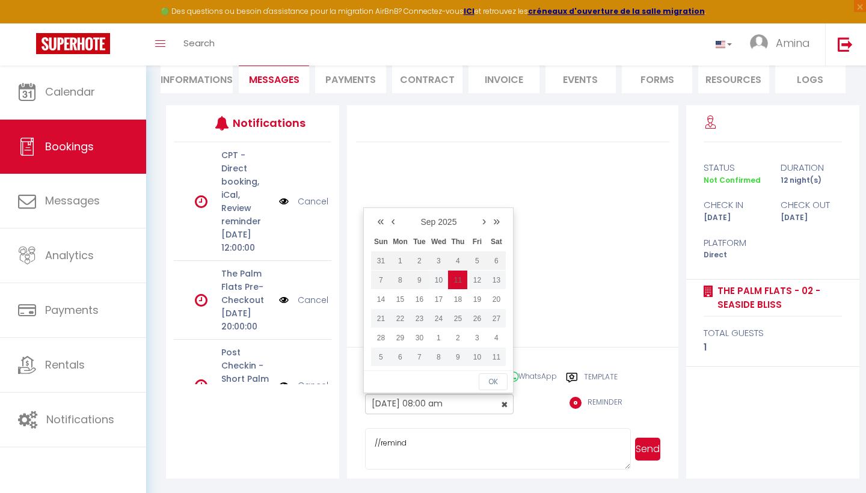
click at [505, 403] on icon at bounding box center [504, 404] width 11 height 13
click at [460, 281] on td "11" at bounding box center [457, 280] width 19 height 19
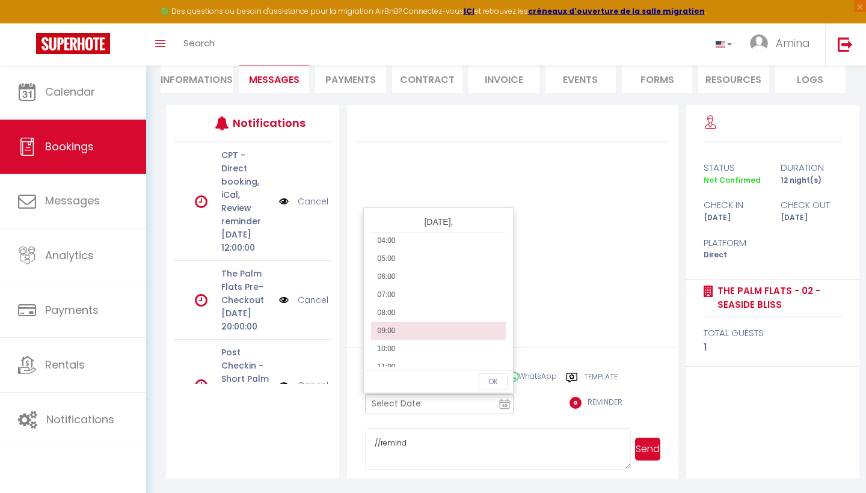
scroll to position [74, 0]
click at [395, 353] on li "10:00" at bounding box center [438, 348] width 135 height 18
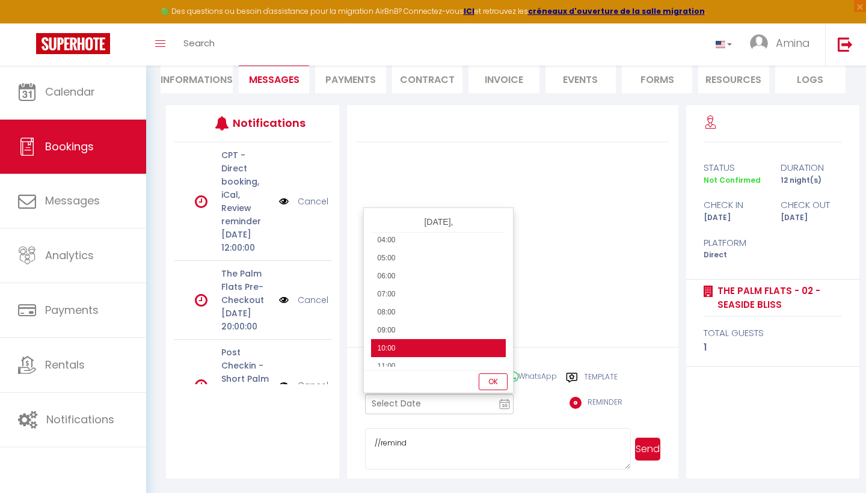
click at [485, 379] on button "OK" at bounding box center [493, 382] width 29 height 17
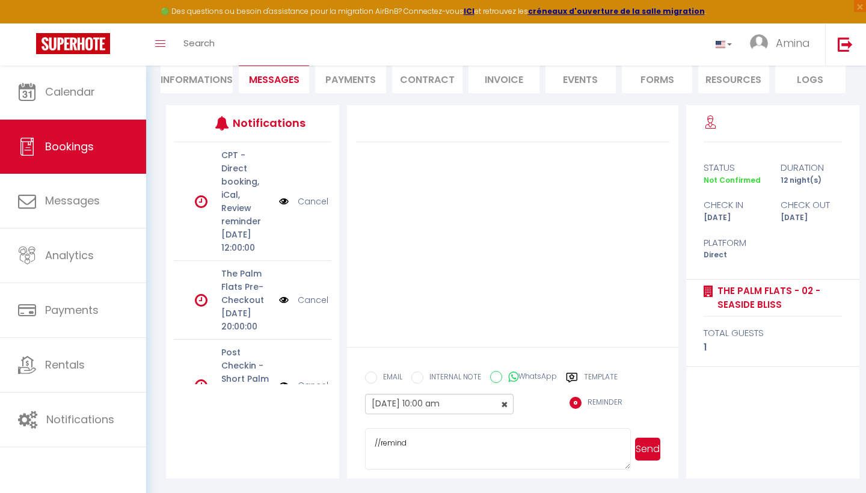
click at [397, 437] on textarea "//remind" at bounding box center [497, 449] width 265 height 42
click at [653, 449] on button "Send" at bounding box center [647, 449] width 25 height 23
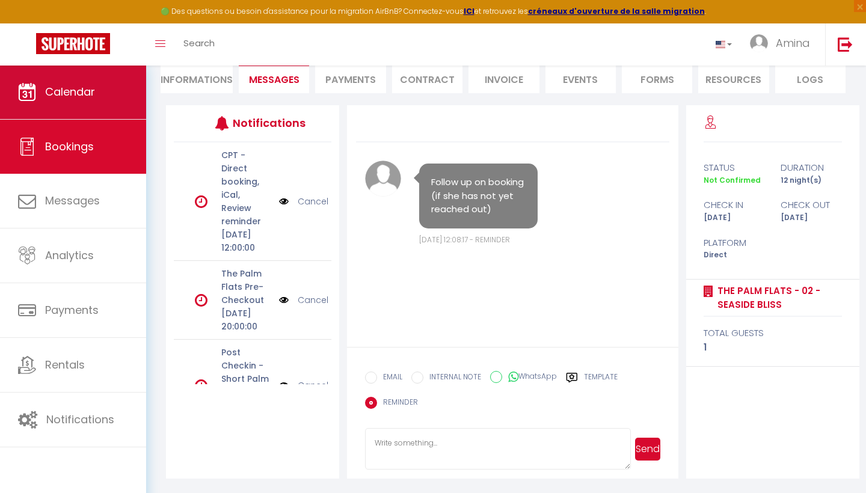
click at [107, 87] on link "Calendar" at bounding box center [73, 92] width 146 height 54
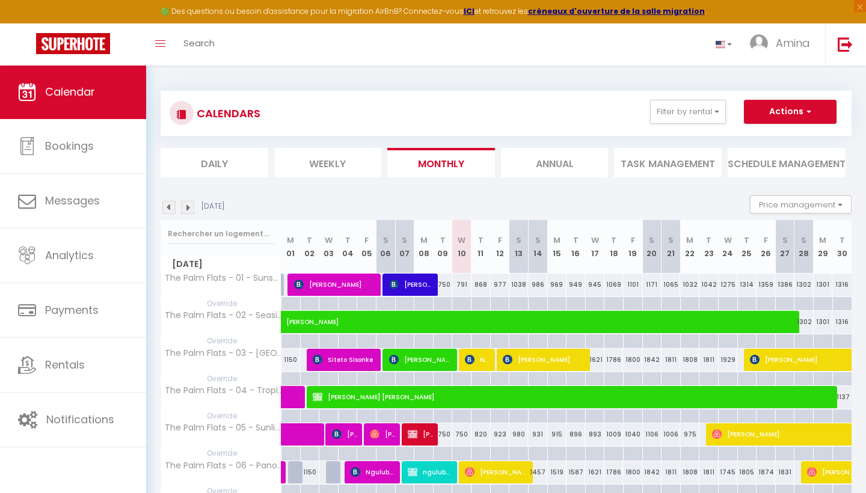
click at [189, 207] on img at bounding box center [187, 207] width 13 height 13
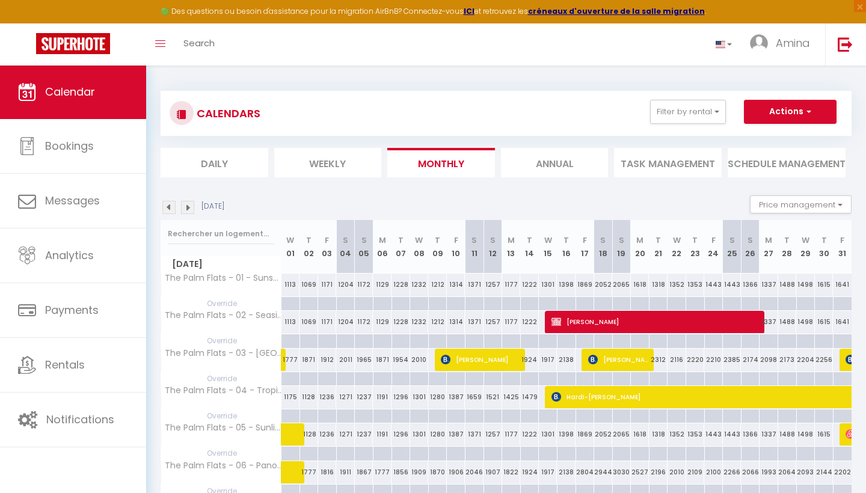
click at [602, 320] on span "[PERSON_NAME]" at bounding box center [657, 321] width 211 height 23
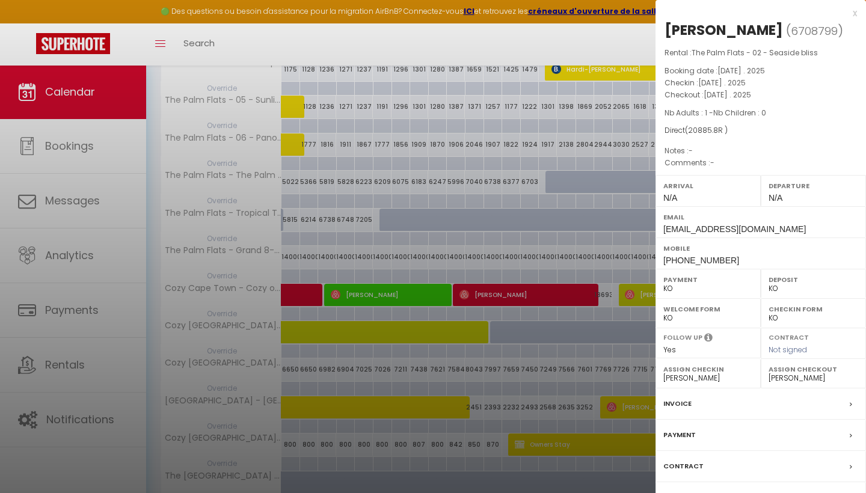
scroll to position [350, 0]
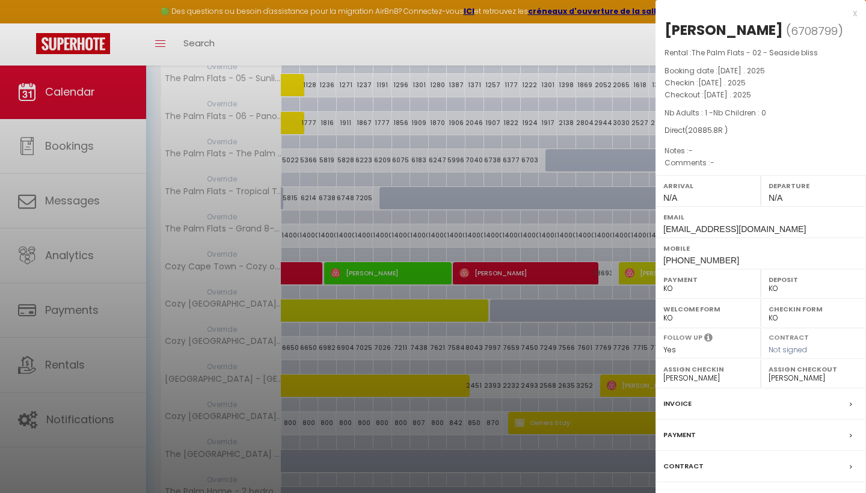
click at [684, 400] on label "Invoice" at bounding box center [678, 404] width 28 height 13
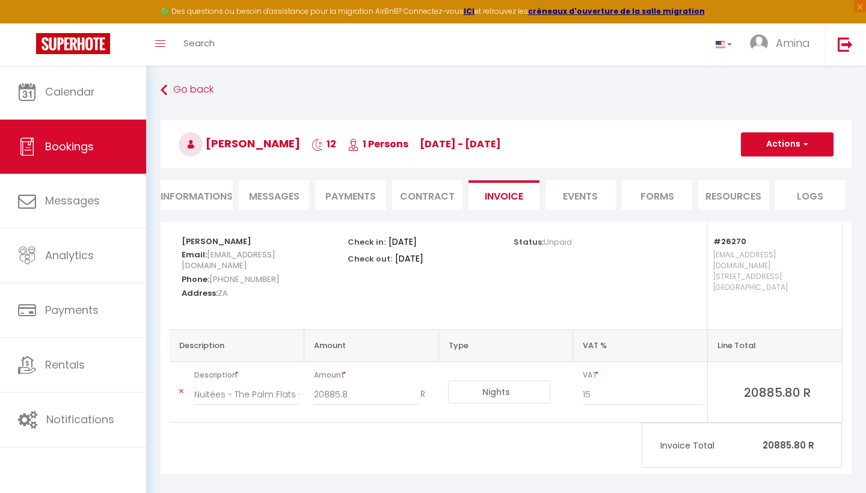
click at [202, 195] on li "Informations" at bounding box center [197, 195] width 72 height 29
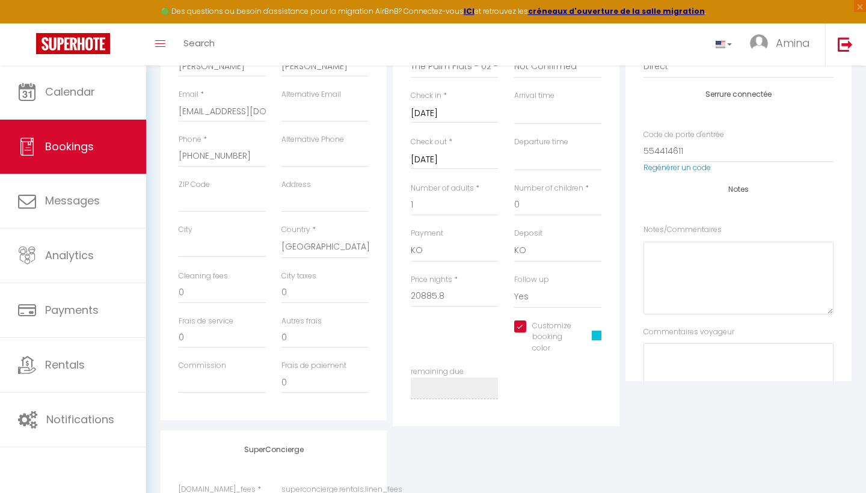
scroll to position [209, 0]
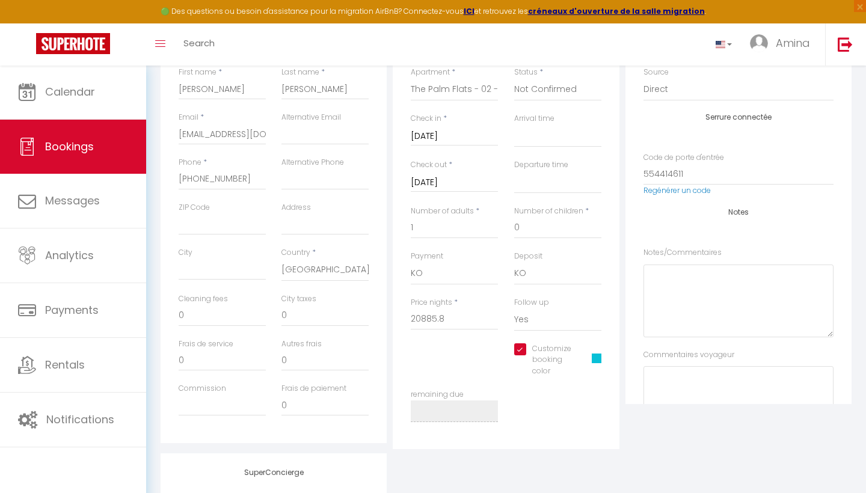
click at [595, 355] on span at bounding box center [597, 359] width 10 height 10
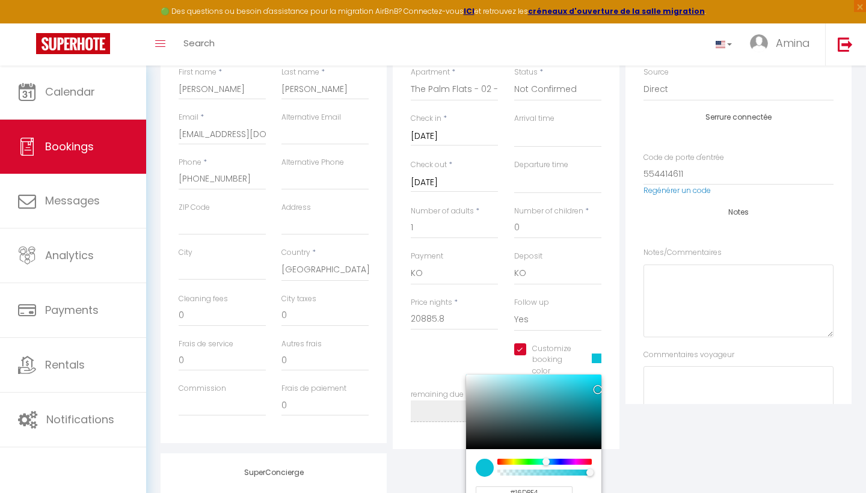
click at [589, 375] on div at bounding box center [533, 412] width 135 height 75
click at [626, 380] on div "Platform Source Direct [DOMAIN_NAME] [DOMAIN_NAME] Chalet montagne Expedia Gite…" at bounding box center [739, 208] width 226 height 391
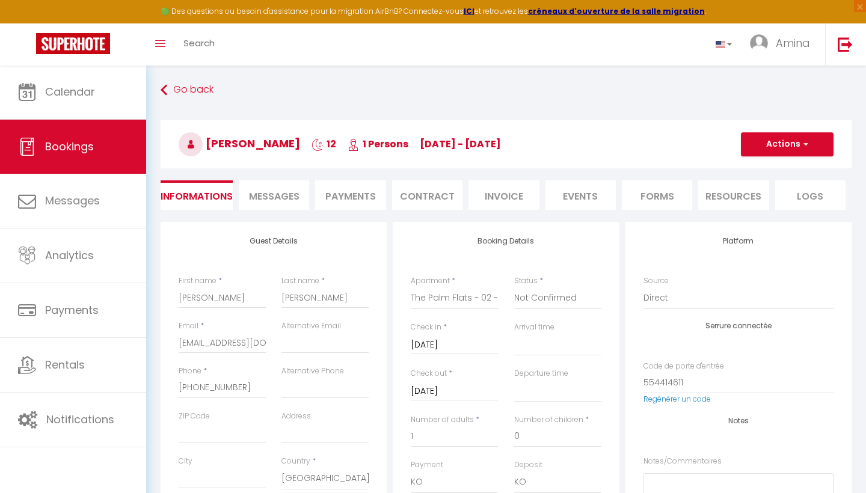
scroll to position [0, 0]
click at [747, 144] on button "Actions" at bounding box center [787, 144] width 93 height 24
click at [743, 167] on link "Save" at bounding box center [775, 171] width 95 height 16
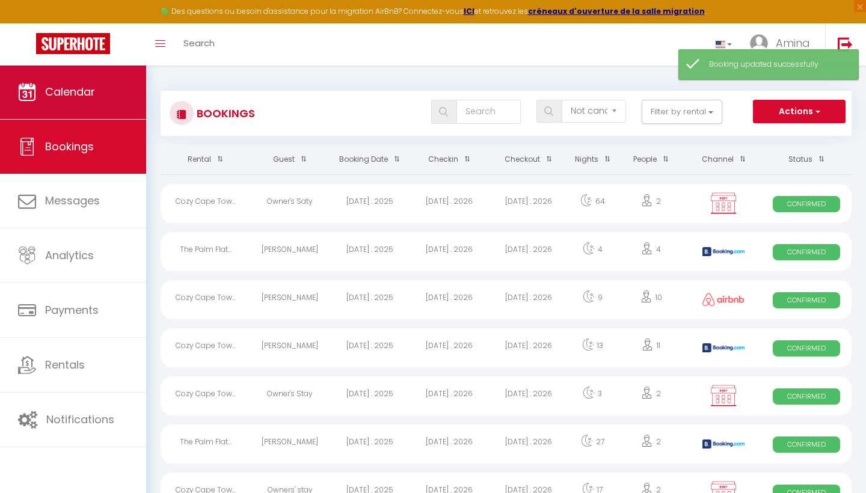
click at [135, 98] on link "Calendar" at bounding box center [73, 92] width 146 height 54
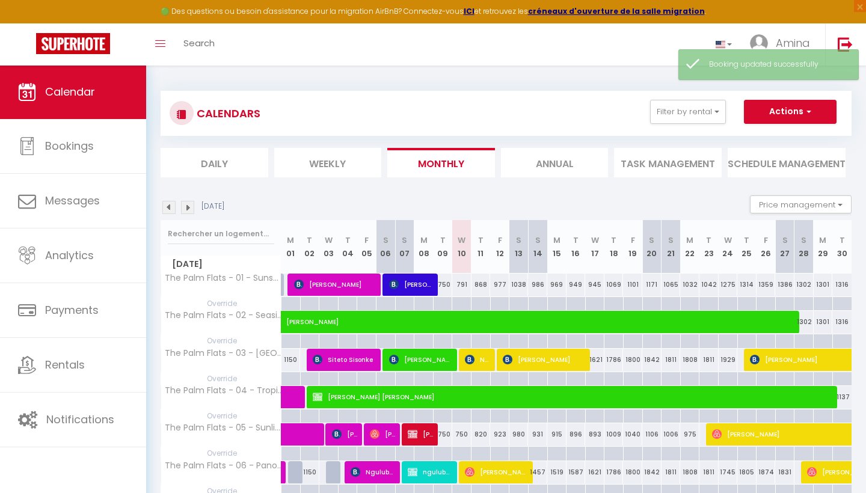
click at [190, 203] on img at bounding box center [187, 207] width 13 height 13
